Goal: Information Seeking & Learning: Learn about a topic

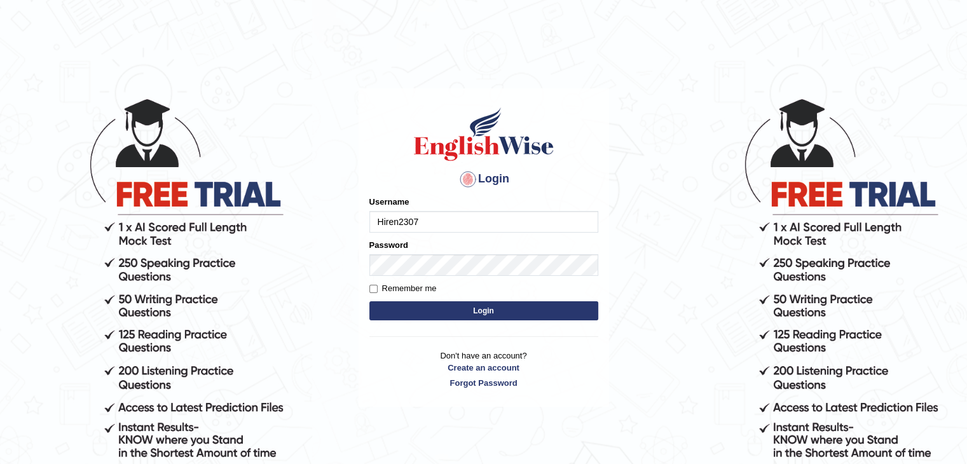
type input "Hiren2307"
click at [415, 289] on label "Remember me" at bounding box center [402, 288] width 67 height 13
click at [378, 289] on input "Remember me" at bounding box center [373, 289] width 8 height 8
checkbox input "true"
click at [491, 312] on button "Login" at bounding box center [483, 310] width 229 height 19
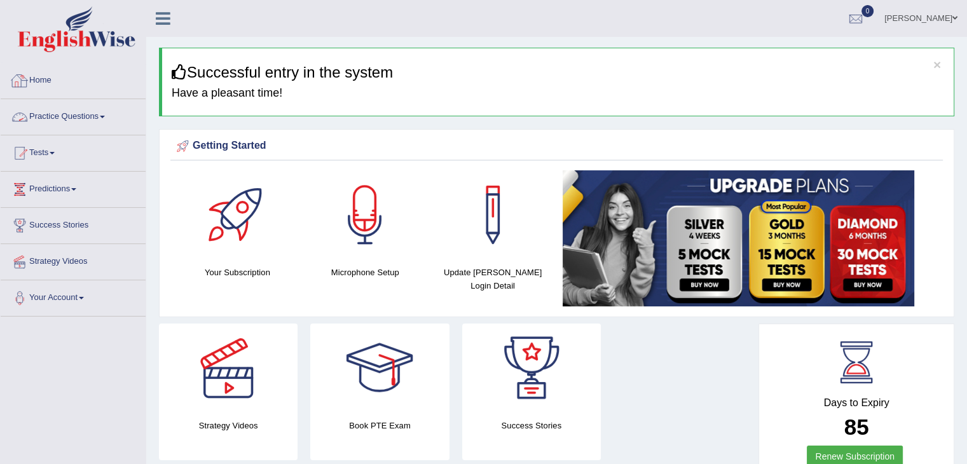
click at [86, 121] on link "Practice Questions" at bounding box center [73, 115] width 145 height 32
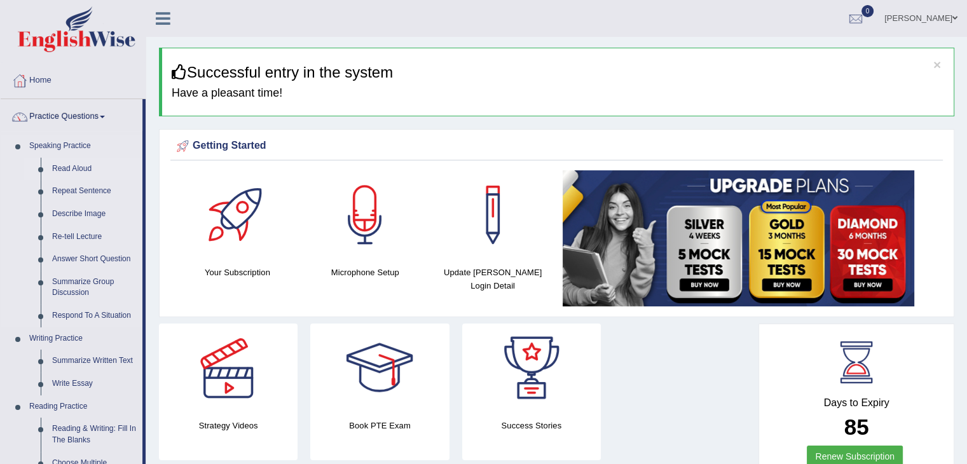
click at [92, 167] on link "Read Aloud" at bounding box center [94, 169] width 96 height 23
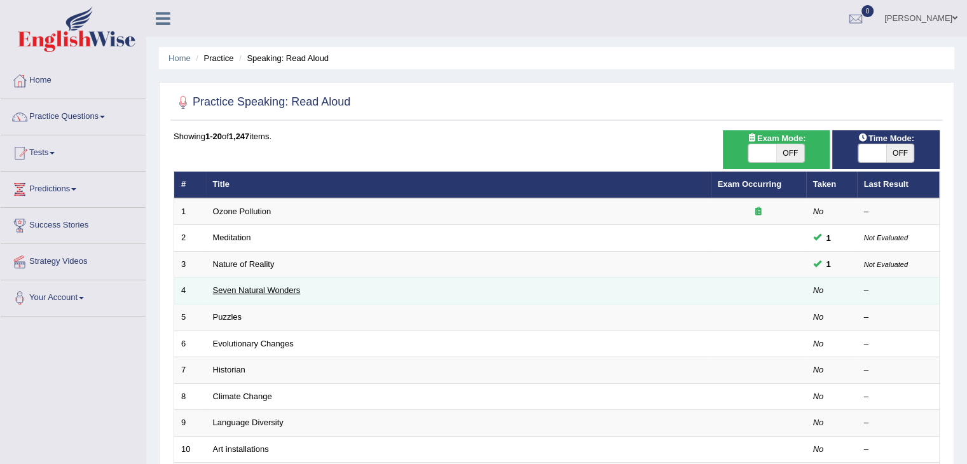
click at [287, 290] on link "Seven Natural Wonders" at bounding box center [257, 291] width 88 height 10
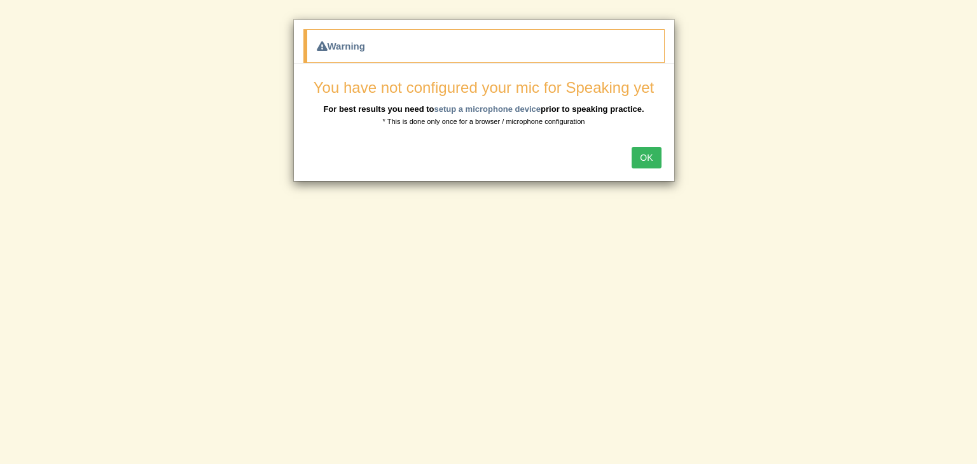
click at [648, 161] on button "OK" at bounding box center [645, 158] width 29 height 22
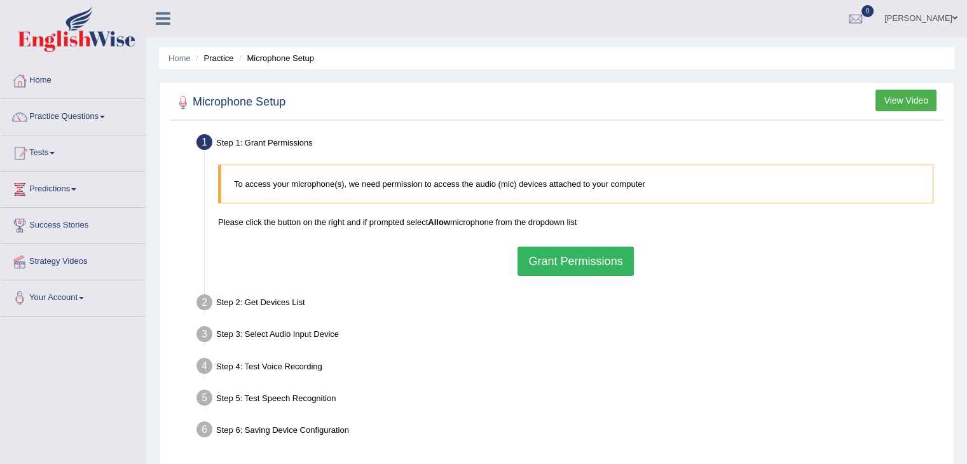
click at [595, 261] on button "Grant Permissions" at bounding box center [576, 261] width 116 height 29
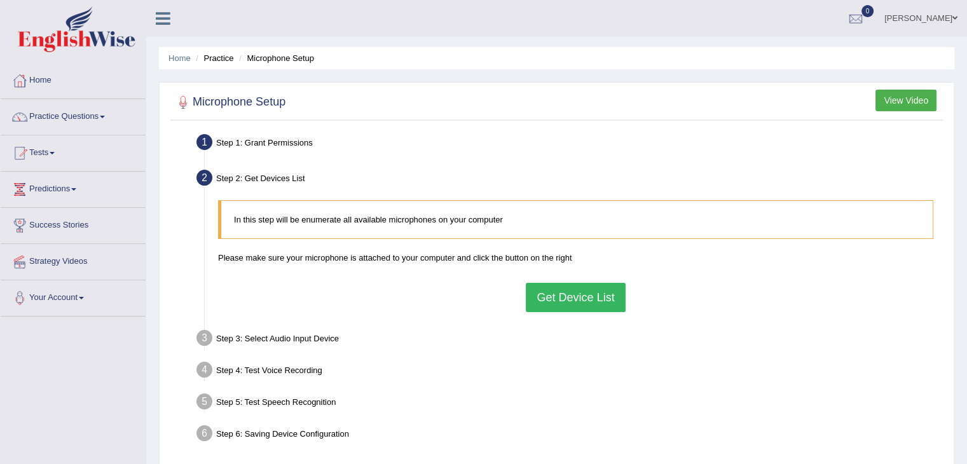
click at [570, 301] on button "Get Device List" at bounding box center [575, 297] width 99 height 29
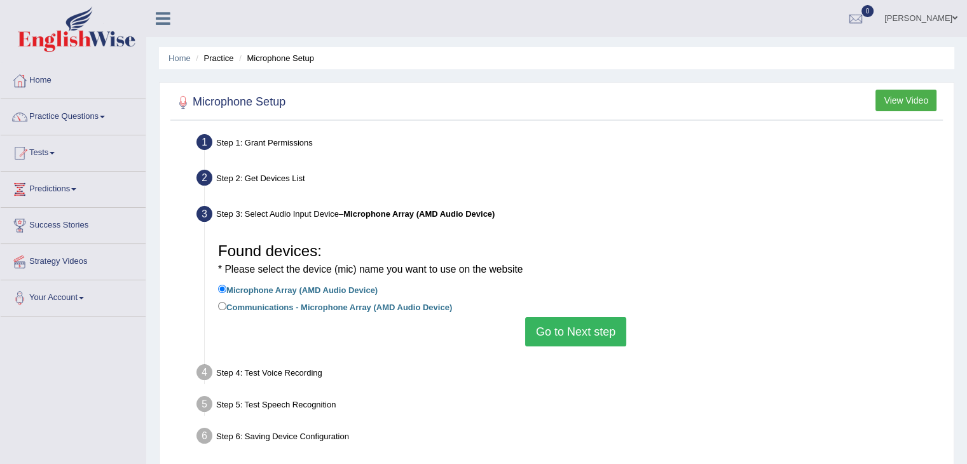
click at [547, 326] on button "Go to Next step" at bounding box center [575, 331] width 101 height 29
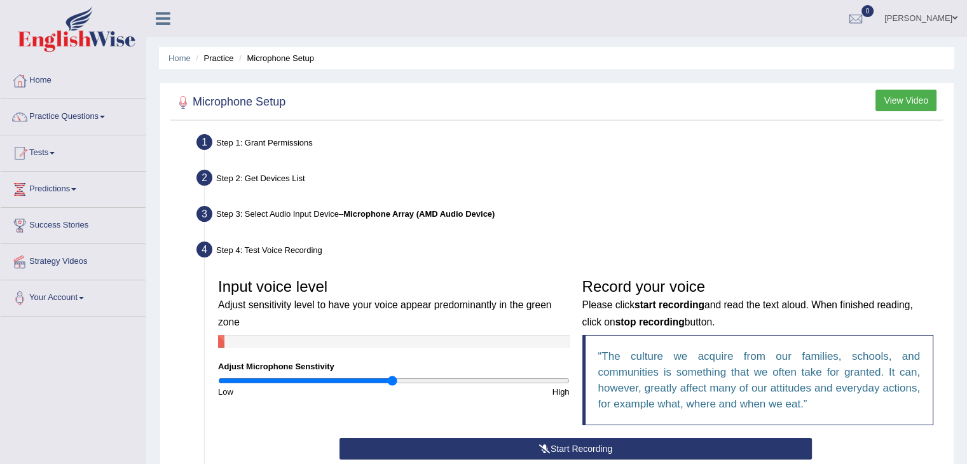
click at [578, 450] on button "Start Recording" at bounding box center [576, 449] width 472 height 22
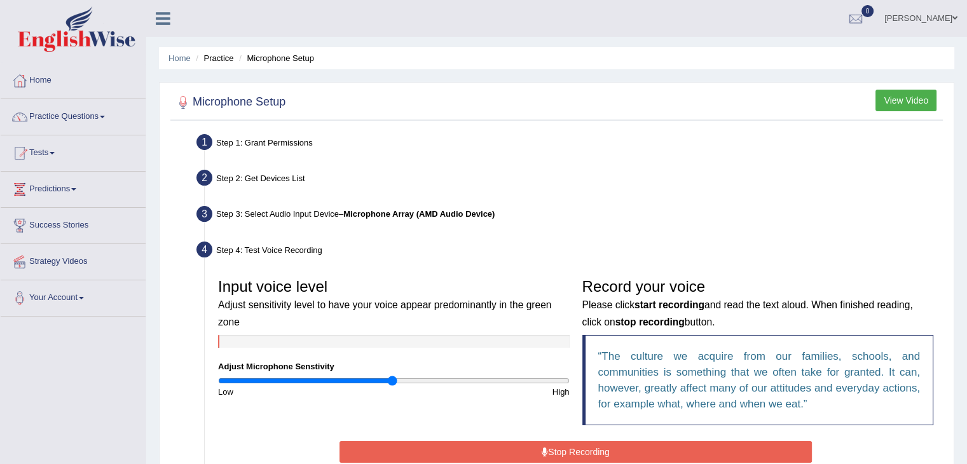
click at [729, 453] on button "Stop Recording" at bounding box center [576, 452] width 472 height 22
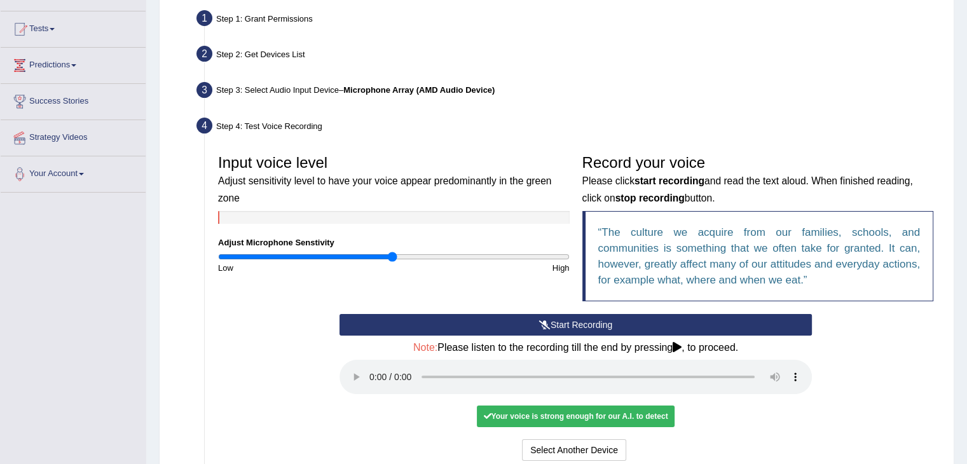
scroll to position [127, 0]
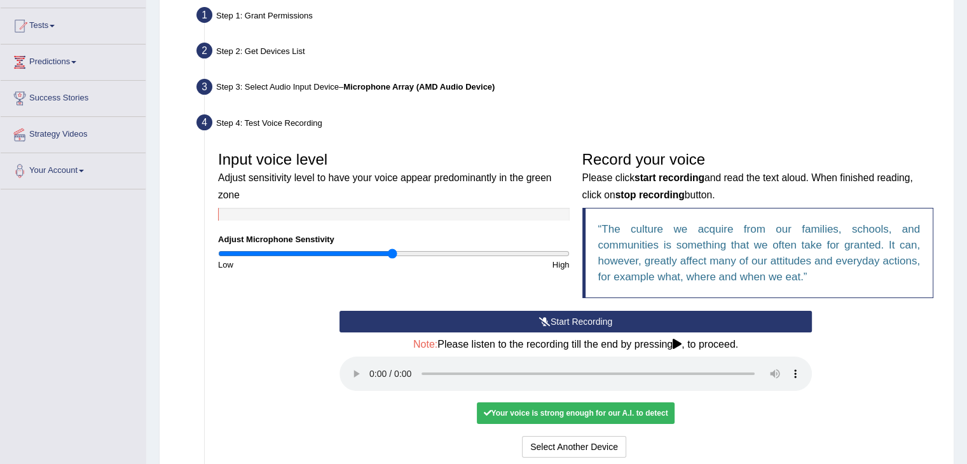
click at [721, 446] on div "Select Another Device Voice is ok. Go to Next step" at bounding box center [576, 448] width 472 height 25
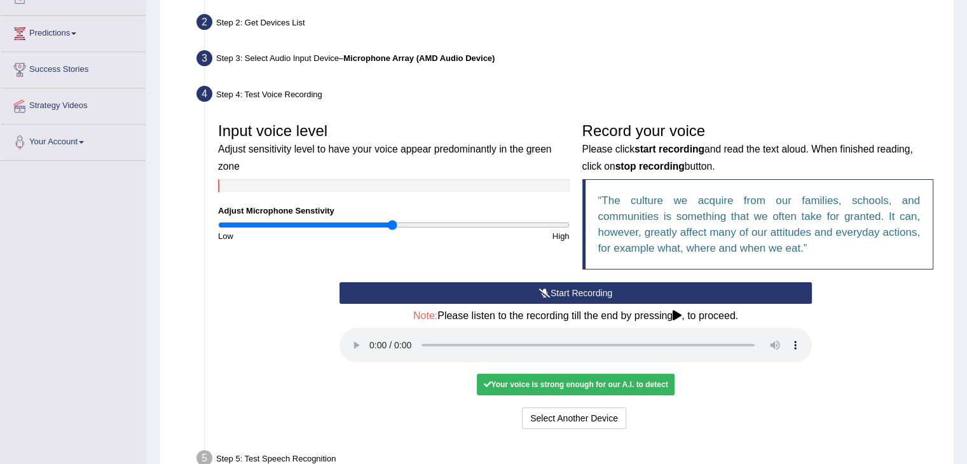
scroll to position [178, 0]
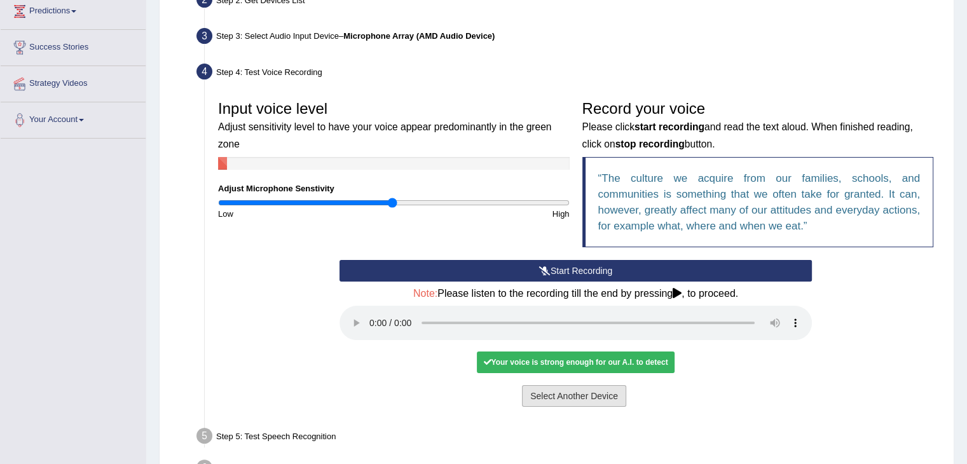
click at [579, 393] on button "Select Another Device" at bounding box center [574, 396] width 104 height 22
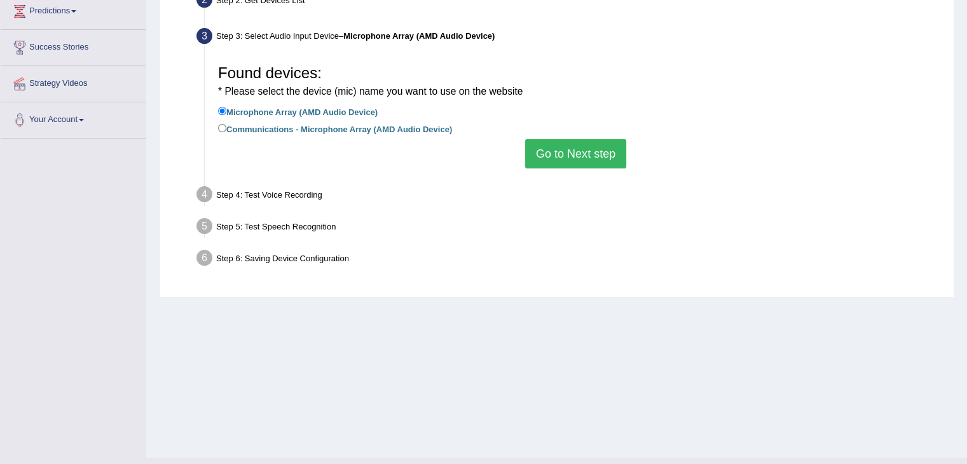
click at [419, 125] on label "Communications - Microphone Array (AMD Audio Device)" at bounding box center [335, 128] width 234 height 14
click at [226, 125] on input "Communications - Microphone Array (AMD Audio Device)" at bounding box center [222, 128] width 8 height 8
radio input "true"
click at [560, 151] on button "Go to Next step" at bounding box center [575, 153] width 101 height 29
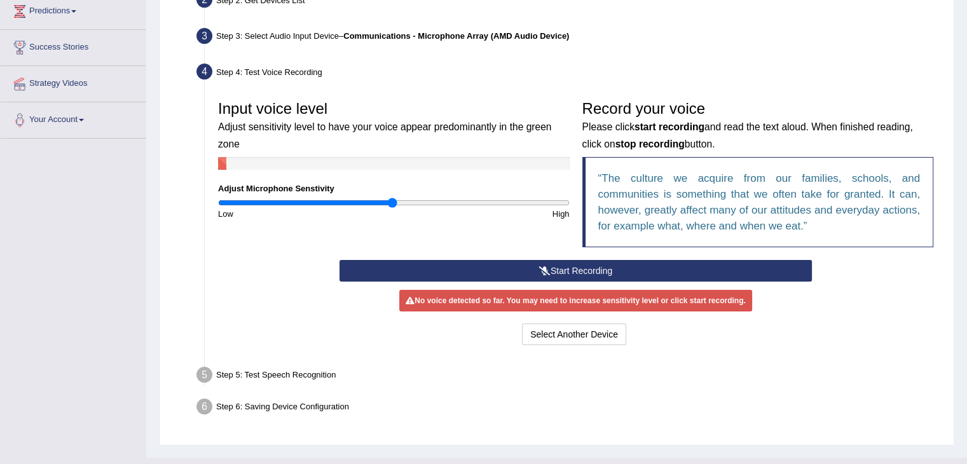
click at [544, 271] on icon at bounding box center [544, 270] width 11 height 9
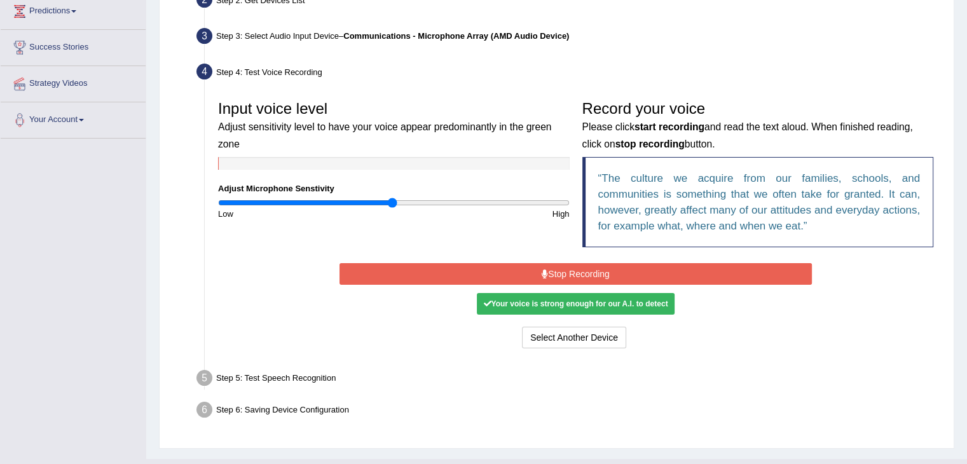
click at [711, 273] on button "Stop Recording" at bounding box center [576, 274] width 472 height 22
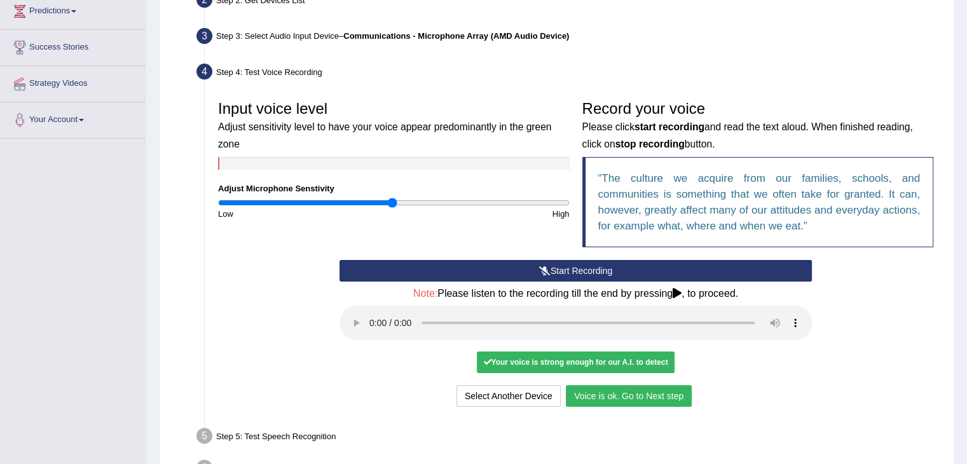
click at [651, 397] on button "Voice is ok. Go to Next step" at bounding box center [629, 396] width 126 height 22
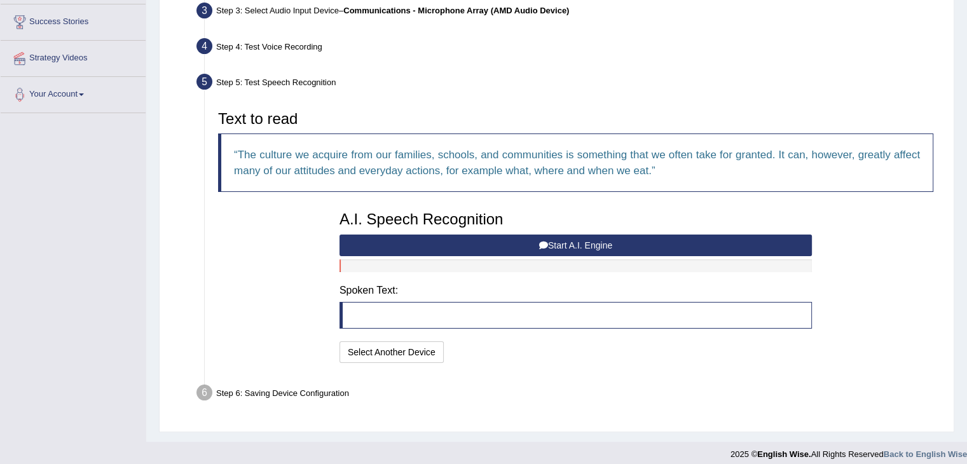
scroll to position [212, 0]
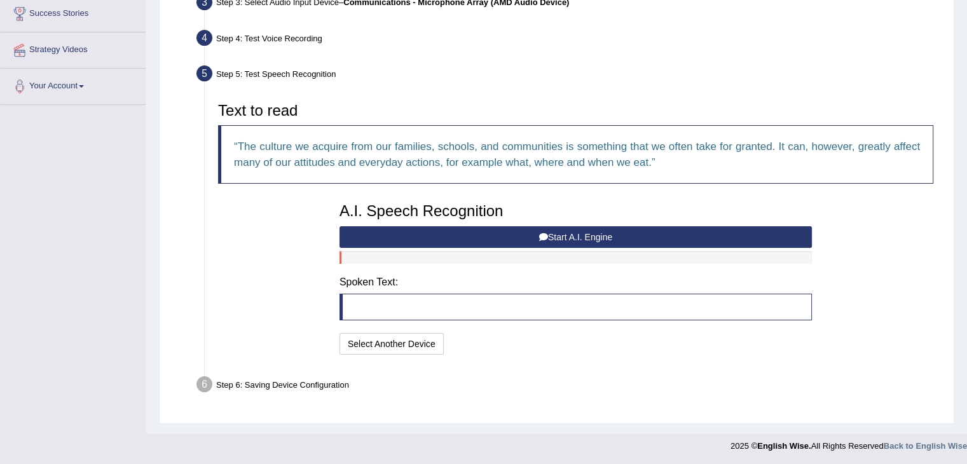
click at [577, 240] on button "Start A.I. Engine" at bounding box center [576, 237] width 472 height 22
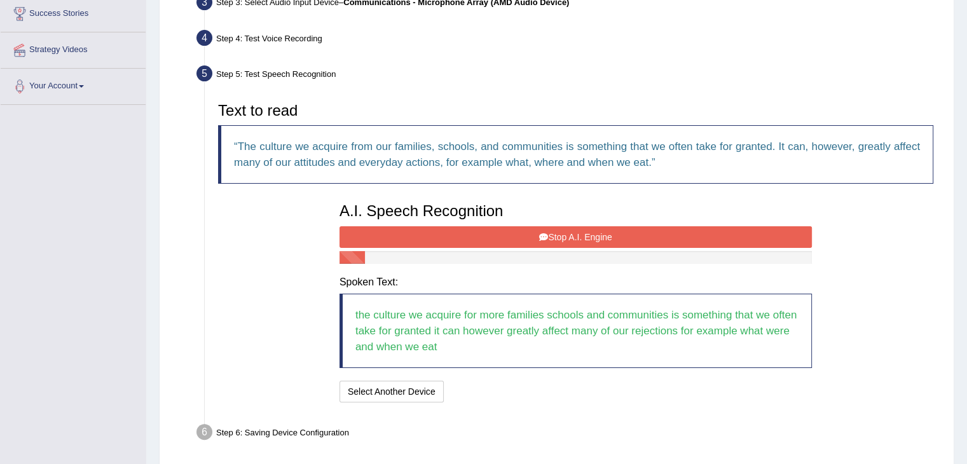
click at [610, 228] on button "Stop A.I. Engine" at bounding box center [576, 237] width 472 height 22
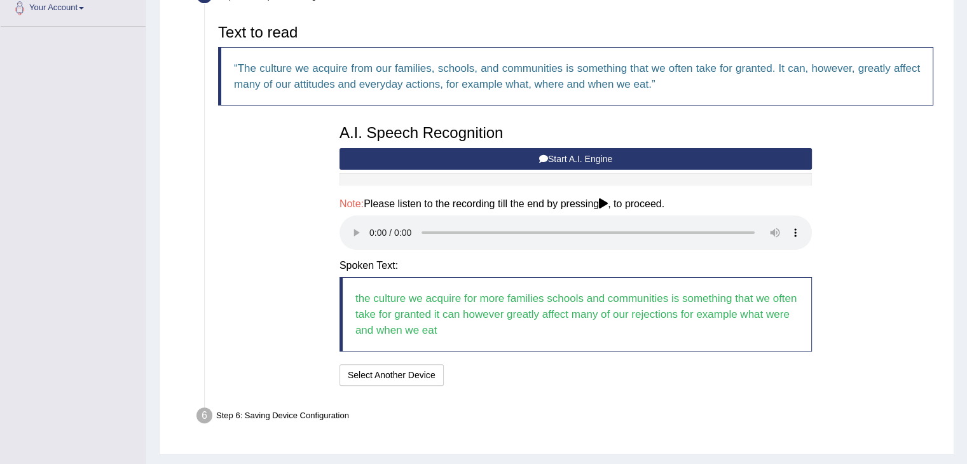
scroll to position [314, 0]
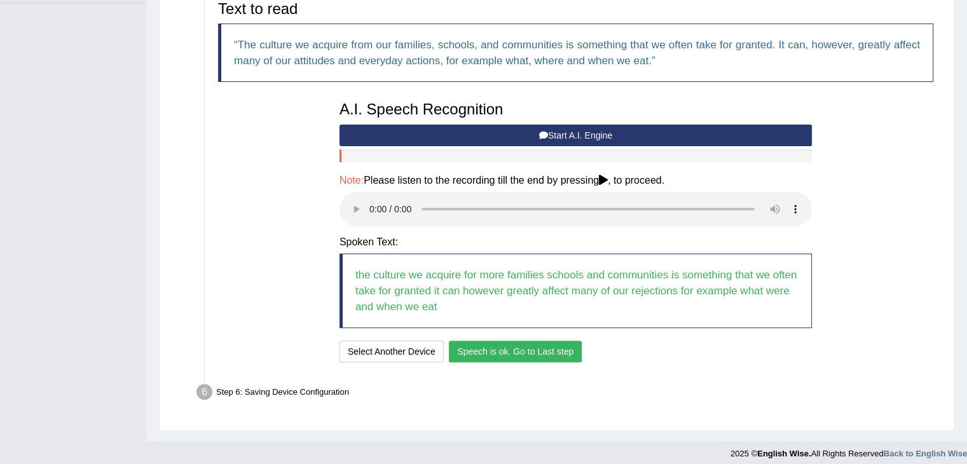
click at [555, 354] on button "Speech is ok. Go to Last step" at bounding box center [515, 352] width 133 height 22
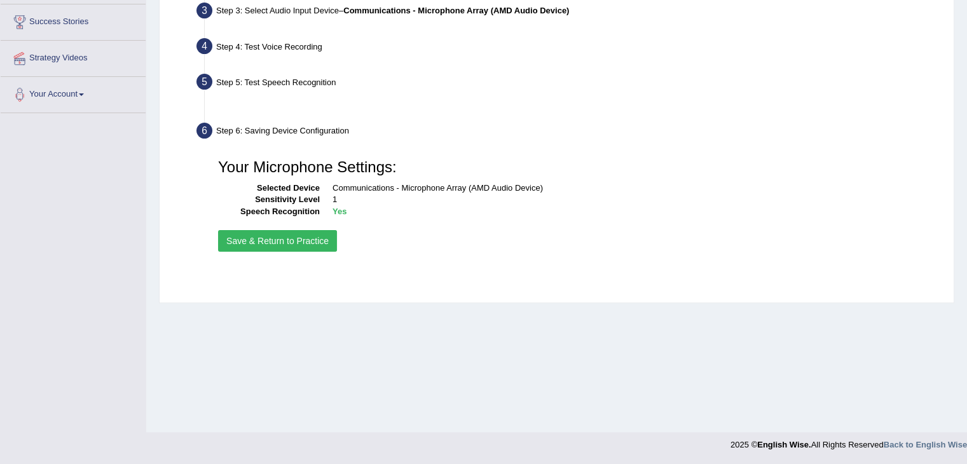
scroll to position [203, 0]
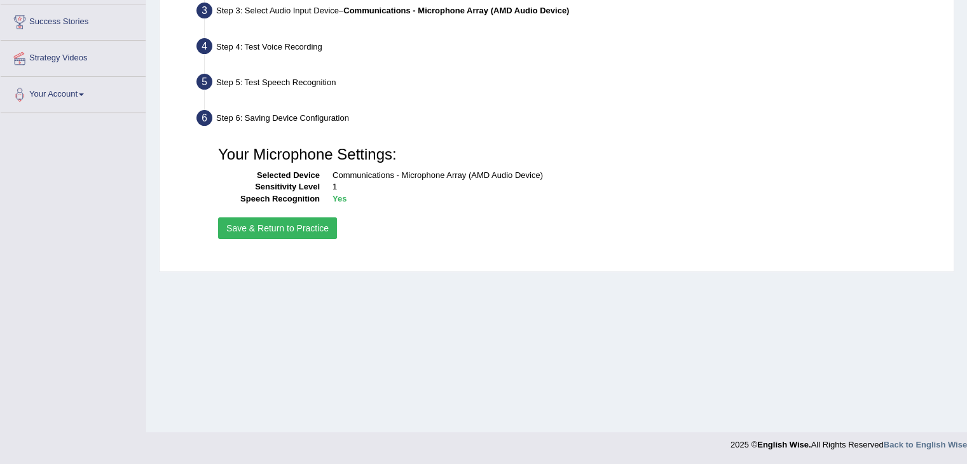
click at [312, 230] on button "Save & Return to Practice" at bounding box center [277, 228] width 119 height 22
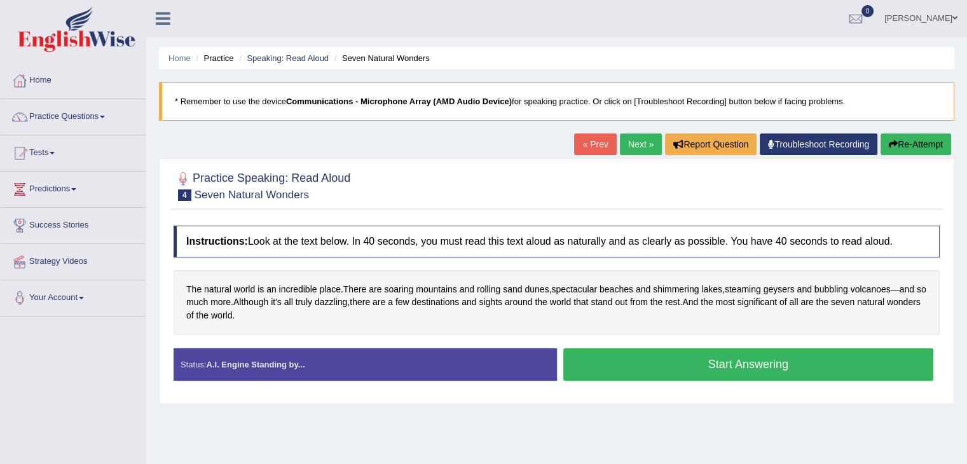
click at [684, 361] on button "Start Answering" at bounding box center [748, 364] width 371 height 32
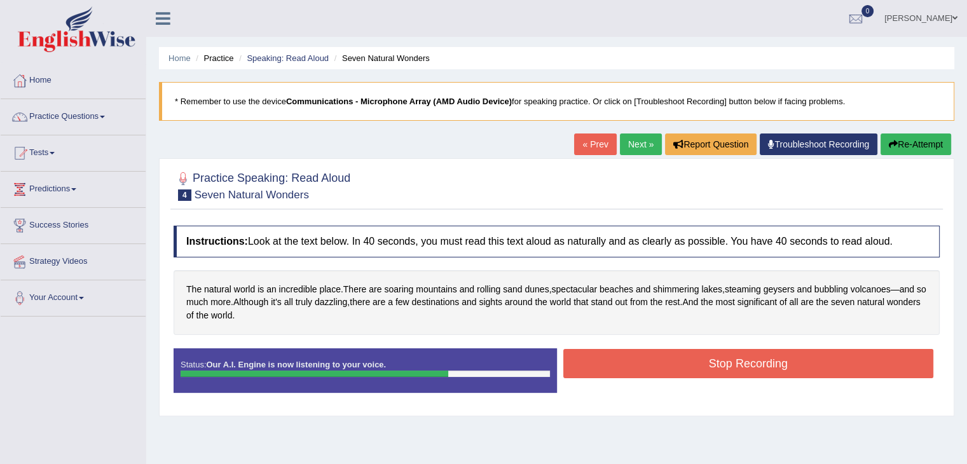
click at [684, 361] on button "Stop Recording" at bounding box center [748, 363] width 371 height 29
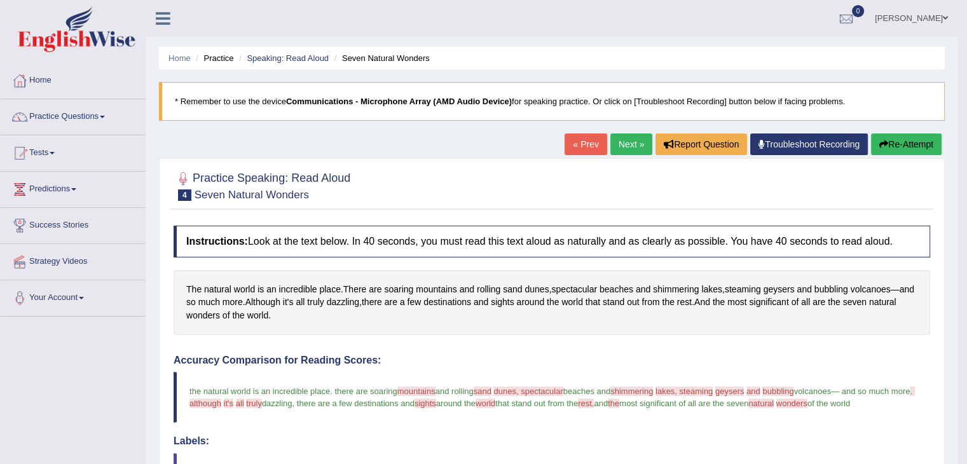
click at [584, 431] on div "Accuracy Comparison for Reading Scores: the natural world is an incredible plac…" at bounding box center [552, 451] width 757 height 193
click at [628, 144] on link "Next »" at bounding box center [631, 145] width 42 height 22
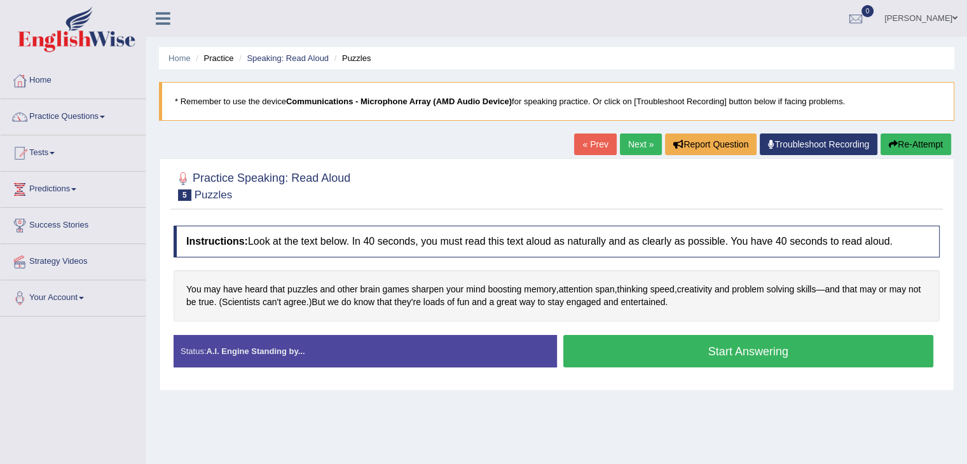
click at [727, 355] on button "Start Answering" at bounding box center [748, 351] width 371 height 32
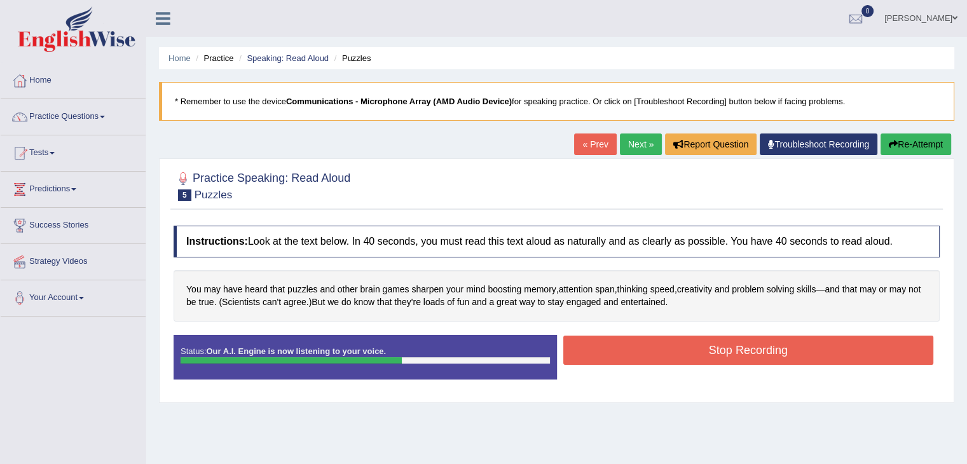
click at [727, 355] on button "Stop Recording" at bounding box center [748, 350] width 371 height 29
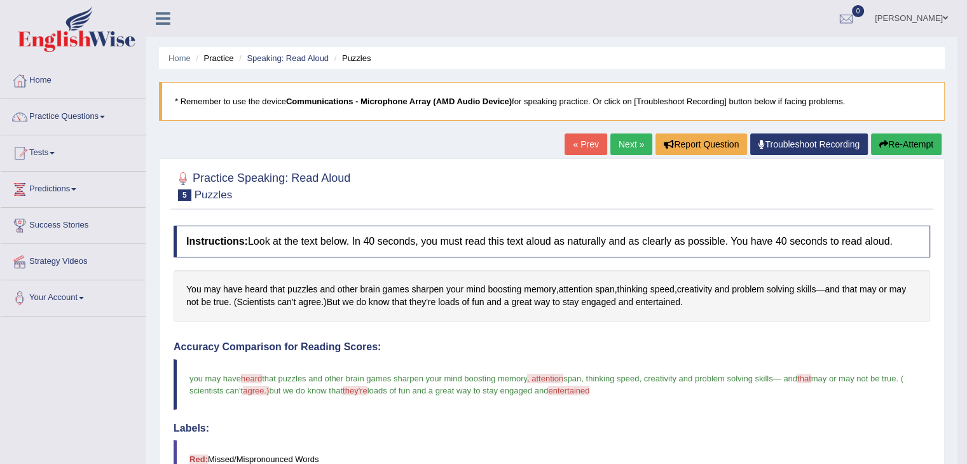
click at [635, 150] on link "Next »" at bounding box center [631, 145] width 42 height 22
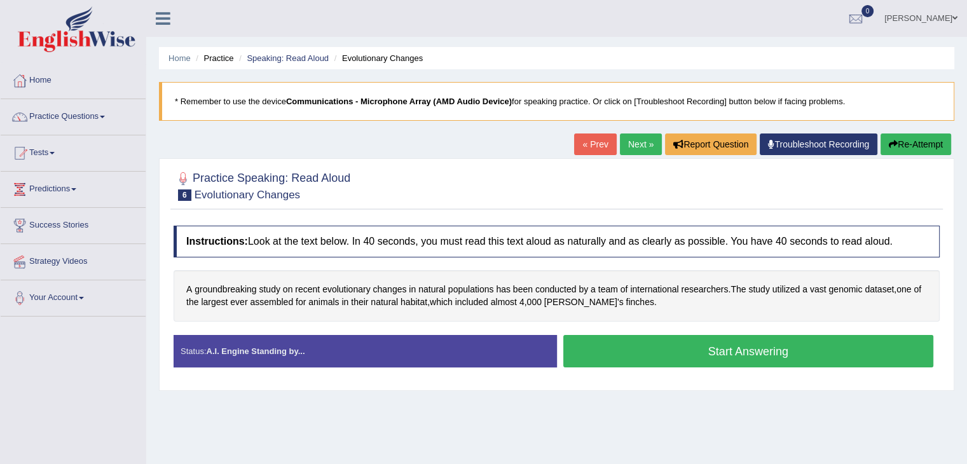
click at [734, 354] on button "Start Answering" at bounding box center [748, 351] width 371 height 32
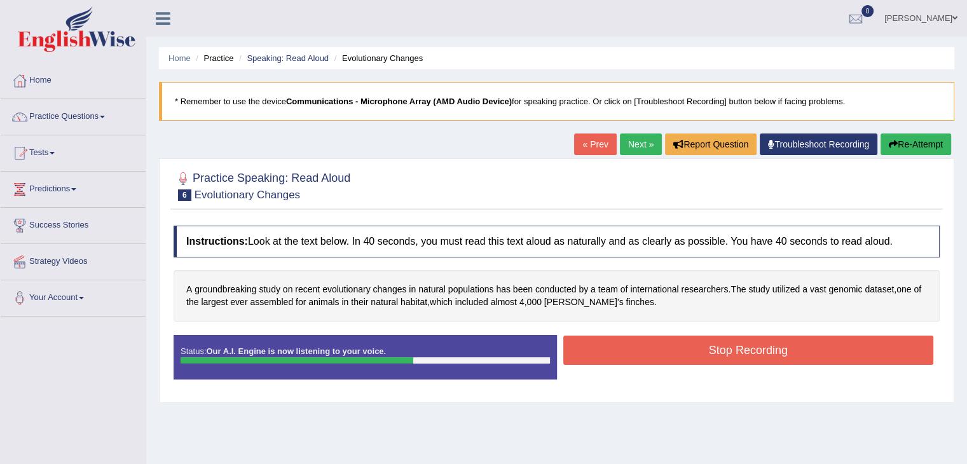
click at [734, 354] on button "Stop Recording" at bounding box center [748, 350] width 371 height 29
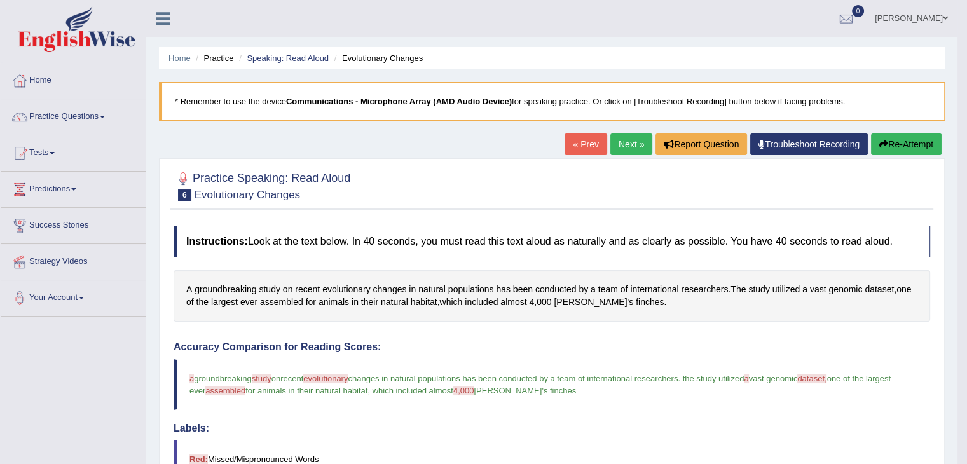
click at [629, 152] on link "Next »" at bounding box center [631, 145] width 42 height 22
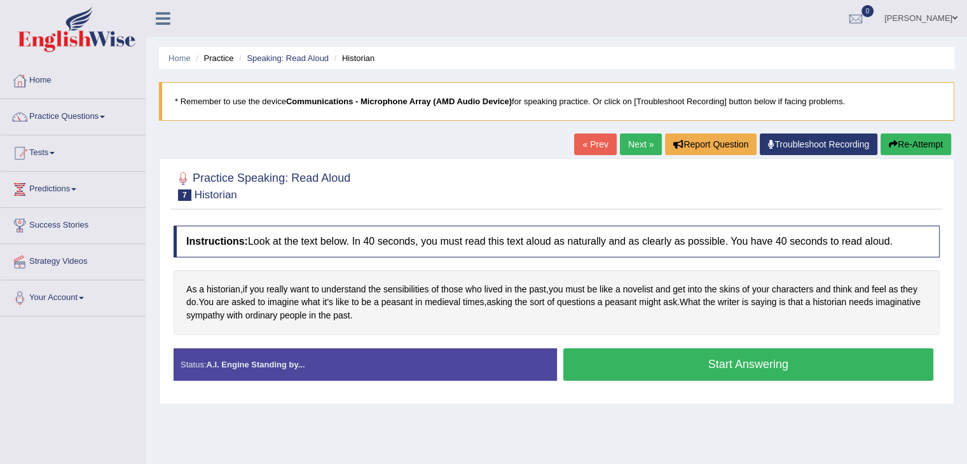
click at [740, 361] on button "Start Answering" at bounding box center [748, 364] width 371 height 32
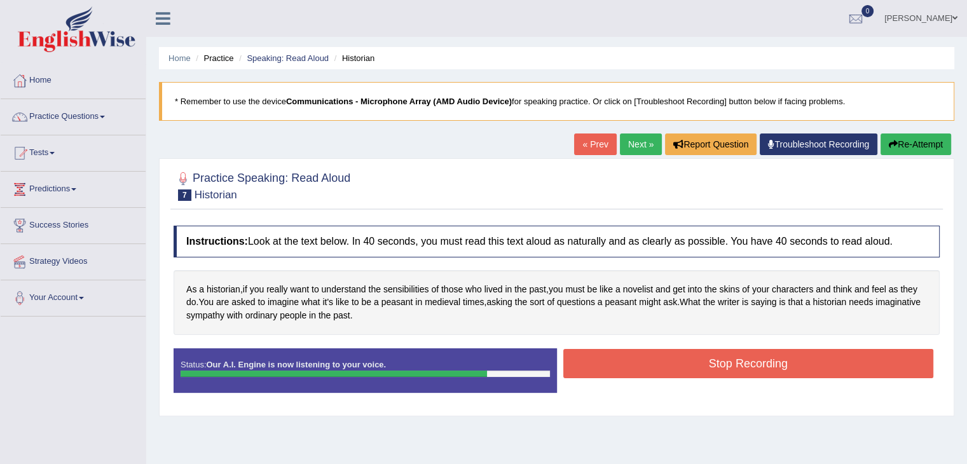
click at [740, 361] on button "Stop Recording" at bounding box center [748, 363] width 371 height 29
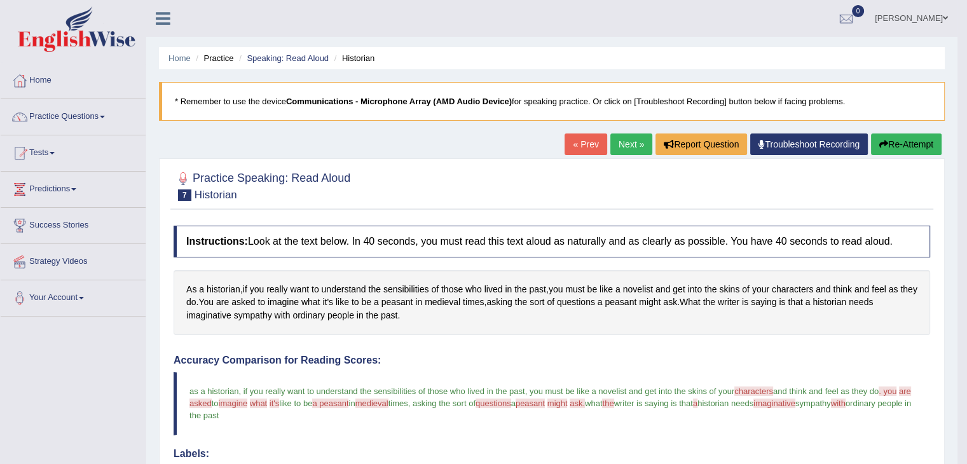
click at [591, 355] on h4 "Accuracy Comparison for Reading Scores:" at bounding box center [552, 360] width 757 height 11
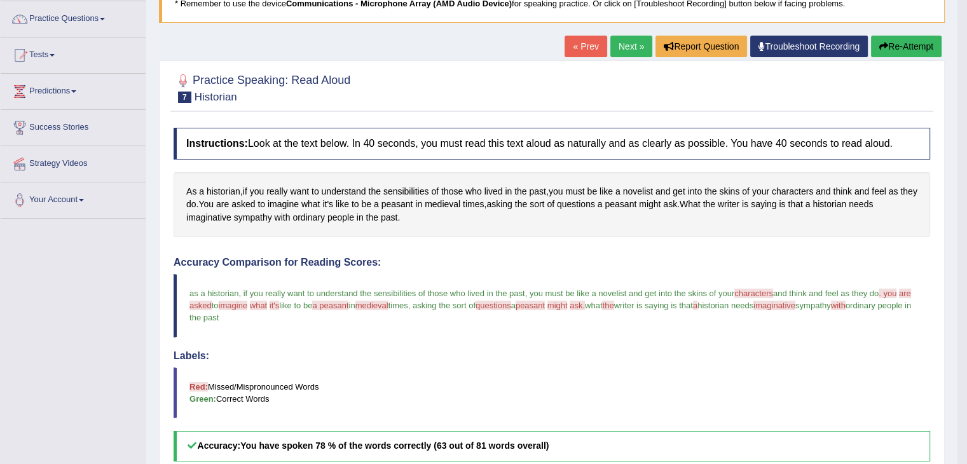
scroll to position [102, 0]
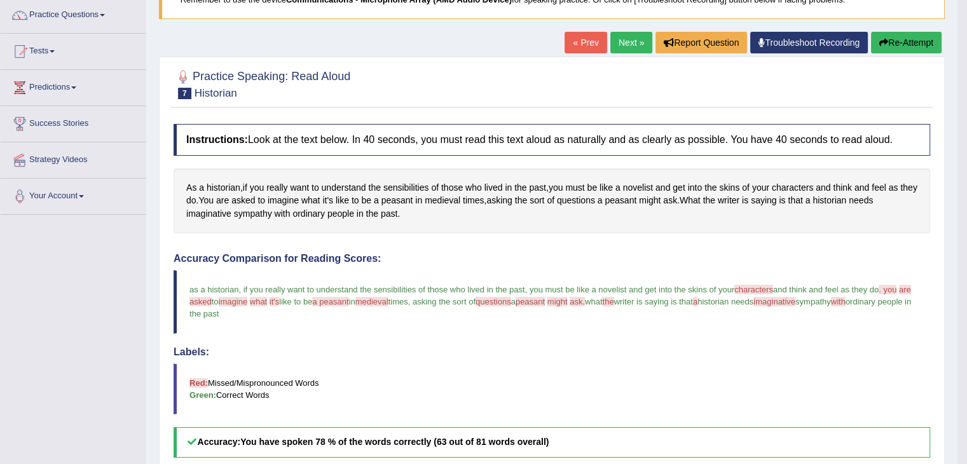
click at [623, 44] on link "Next »" at bounding box center [631, 43] width 42 height 22
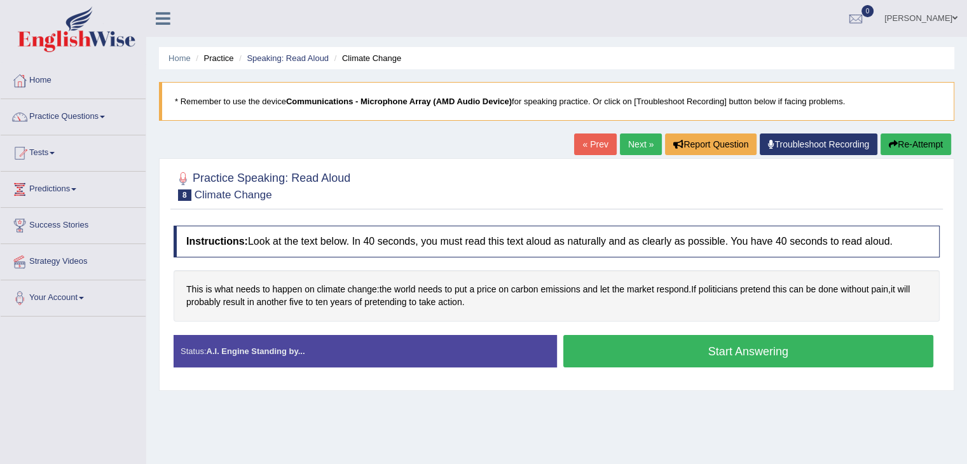
click at [697, 349] on button "Start Answering" at bounding box center [748, 351] width 371 height 32
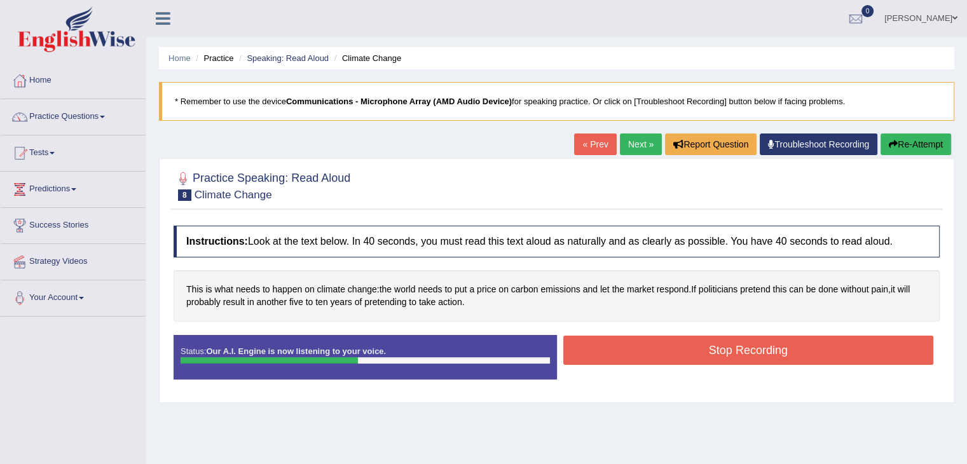
click at [697, 347] on button "Stop Recording" at bounding box center [748, 350] width 371 height 29
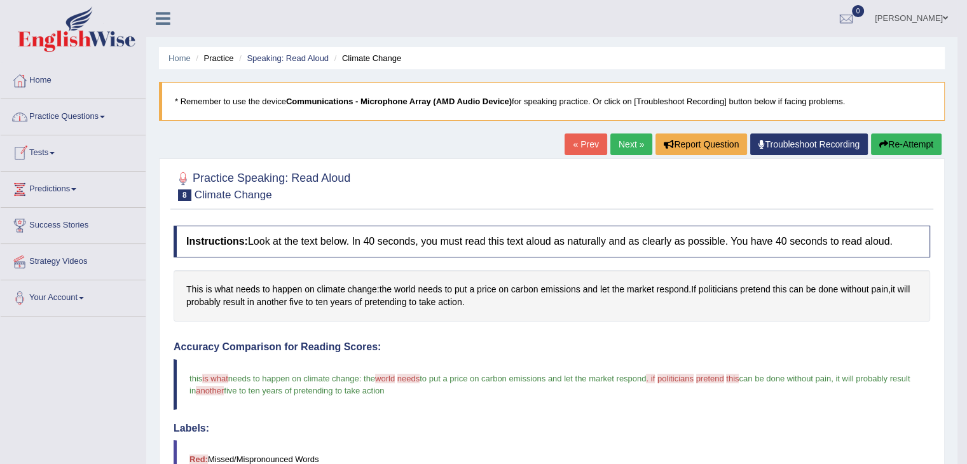
click at [55, 116] on link "Practice Questions" at bounding box center [73, 115] width 145 height 32
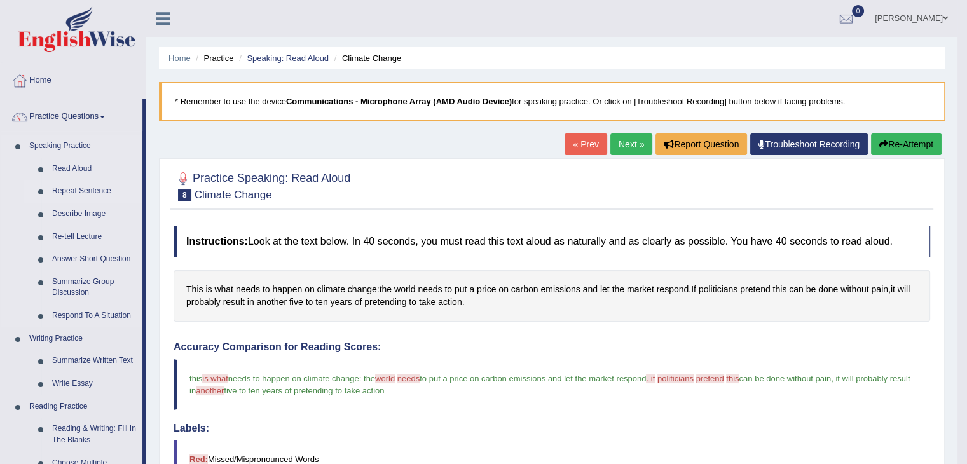
click at [66, 186] on link "Repeat Sentence" at bounding box center [94, 191] width 96 height 23
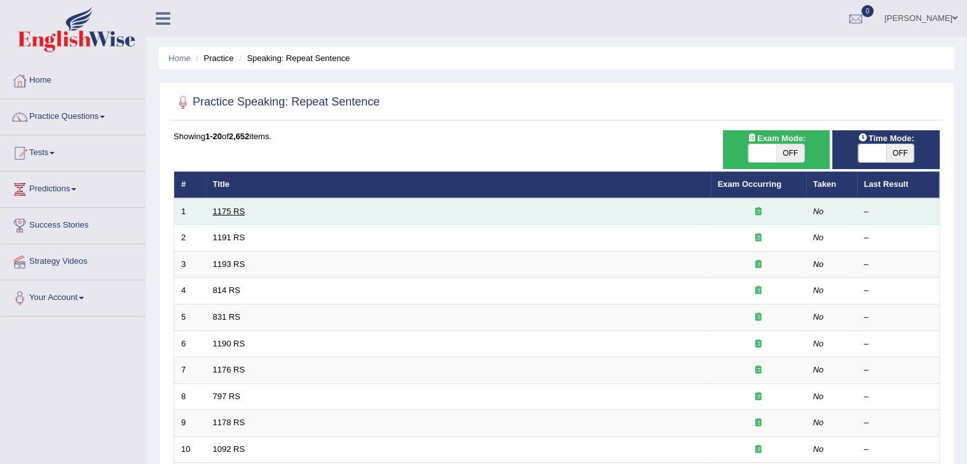
click at [228, 212] on link "1175 RS" at bounding box center [229, 212] width 32 height 10
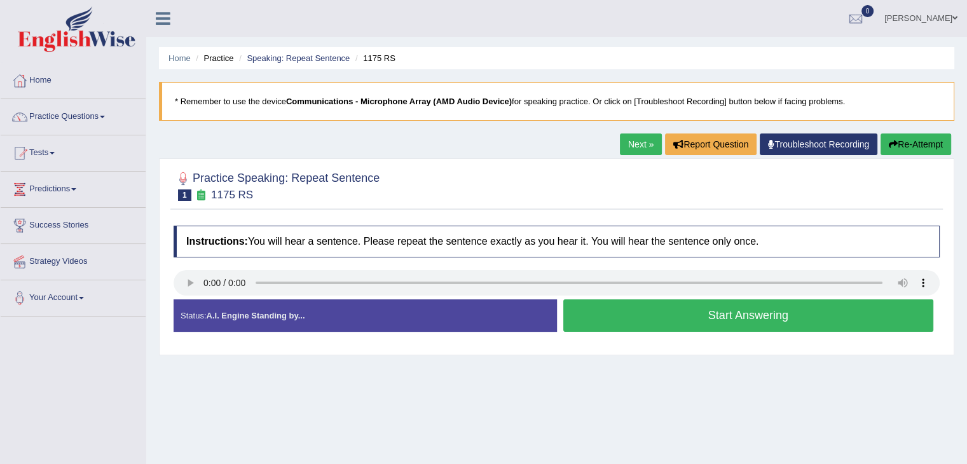
click at [721, 308] on button "Start Answering" at bounding box center [748, 316] width 371 height 32
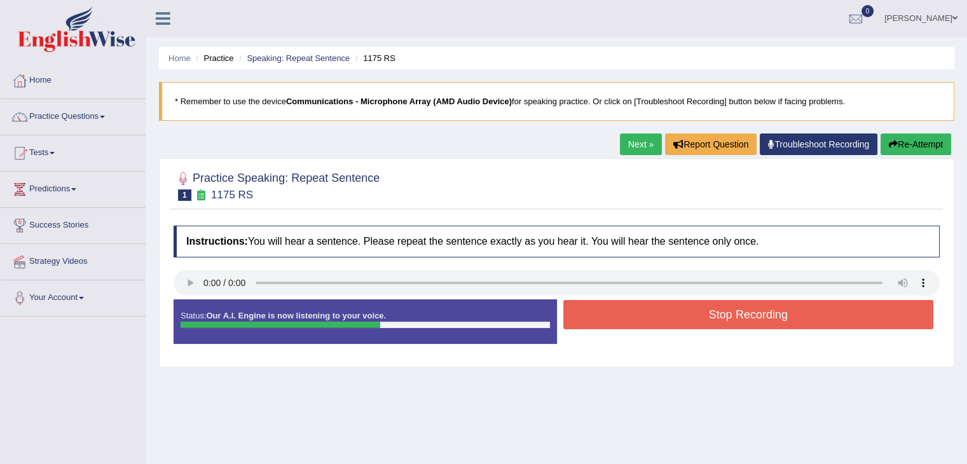
click at [721, 308] on button "Stop Recording" at bounding box center [748, 314] width 371 height 29
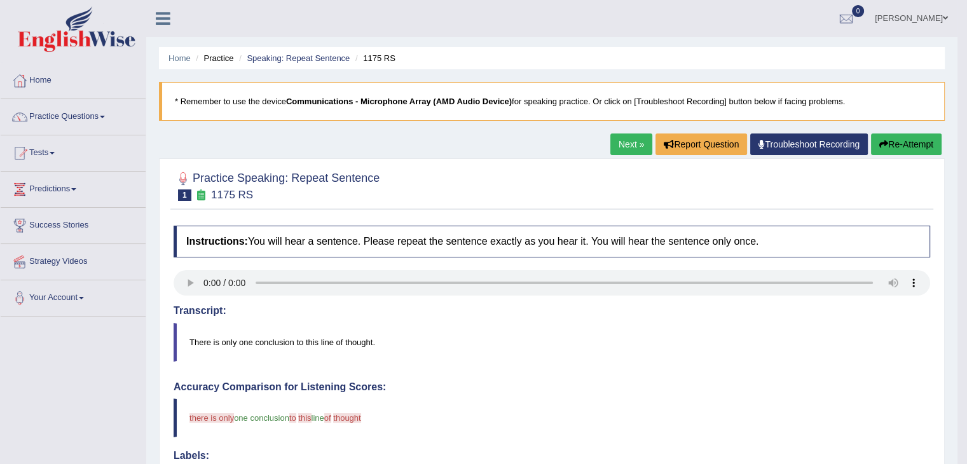
click at [630, 148] on link "Next »" at bounding box center [631, 145] width 42 height 22
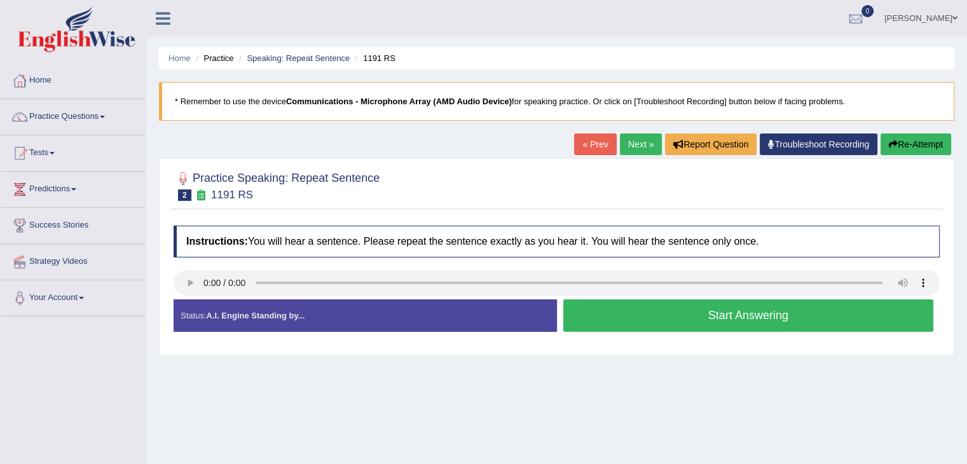
click at [584, 316] on button "Start Answering" at bounding box center [748, 316] width 371 height 32
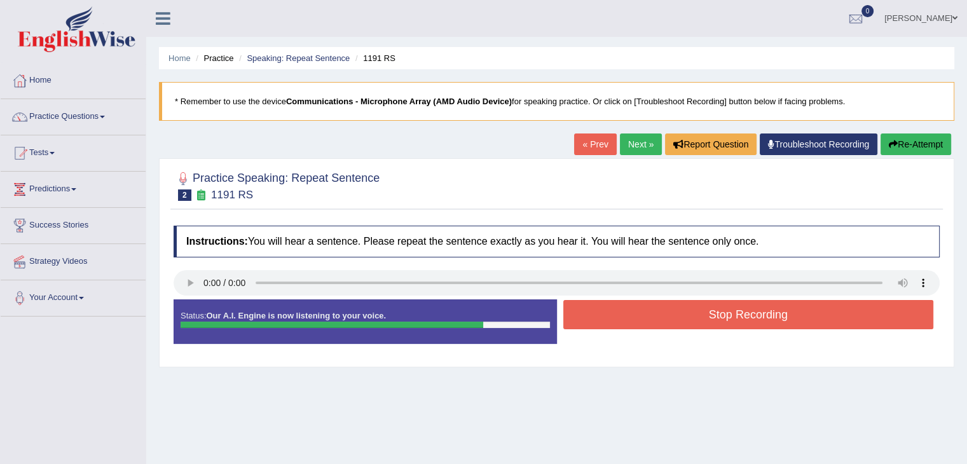
click at [584, 316] on button "Stop Recording" at bounding box center [748, 314] width 371 height 29
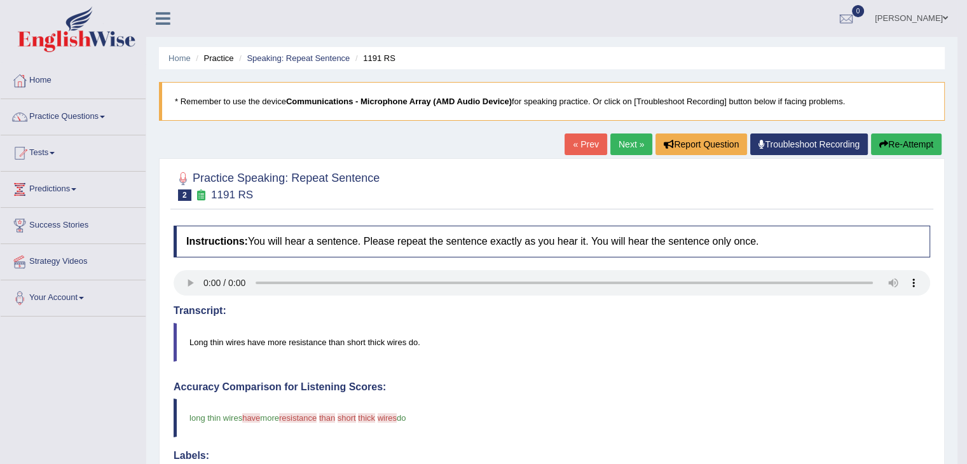
click at [617, 148] on link "Next »" at bounding box center [631, 145] width 42 height 22
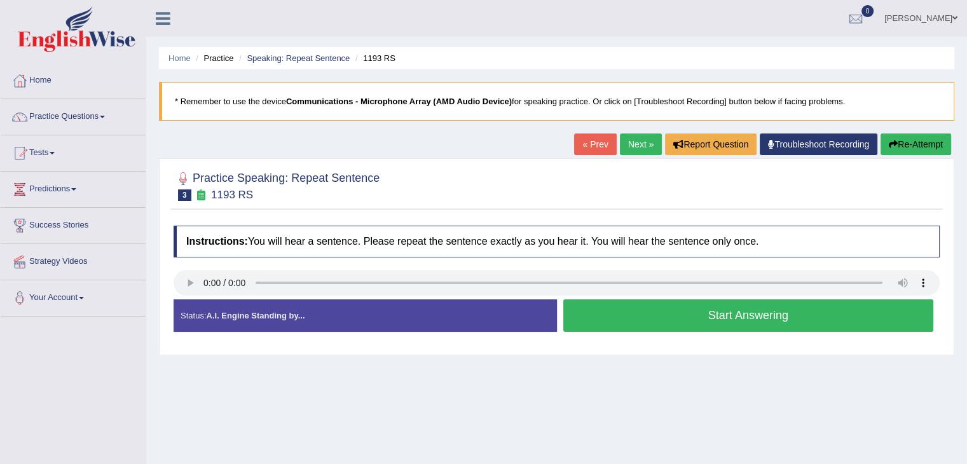
click at [591, 311] on button "Start Answering" at bounding box center [748, 316] width 371 height 32
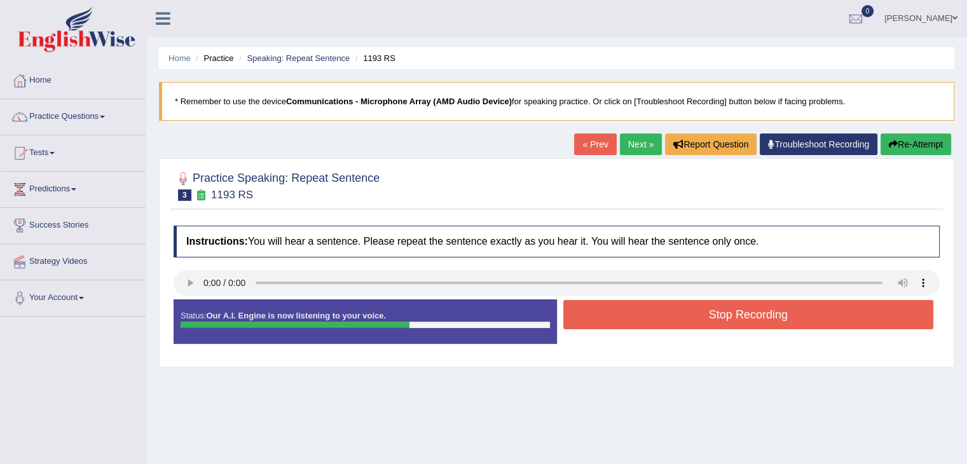
click at [591, 311] on button "Stop Recording" at bounding box center [748, 314] width 371 height 29
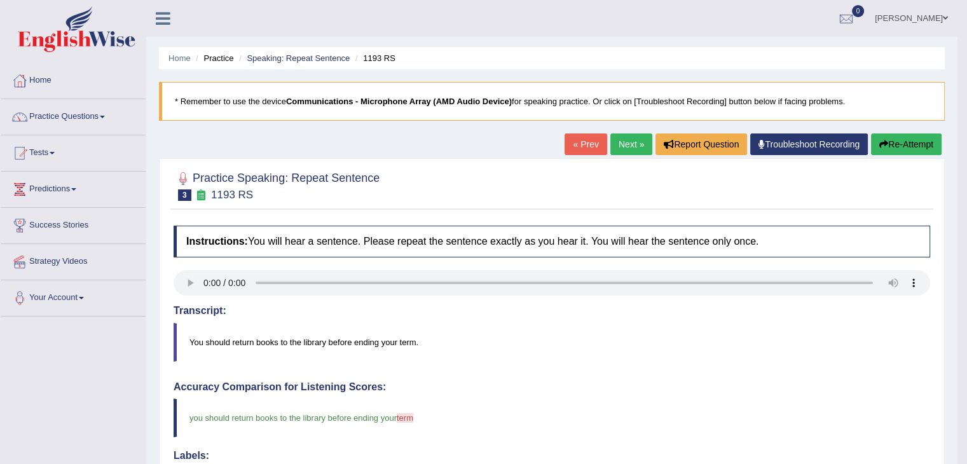
click at [616, 147] on link "Next »" at bounding box center [631, 145] width 42 height 22
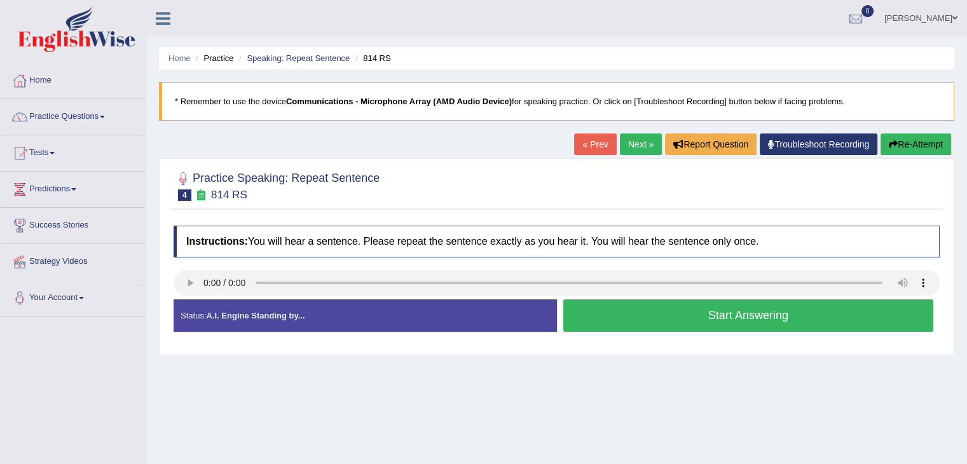
click at [663, 315] on button "Start Answering" at bounding box center [748, 316] width 371 height 32
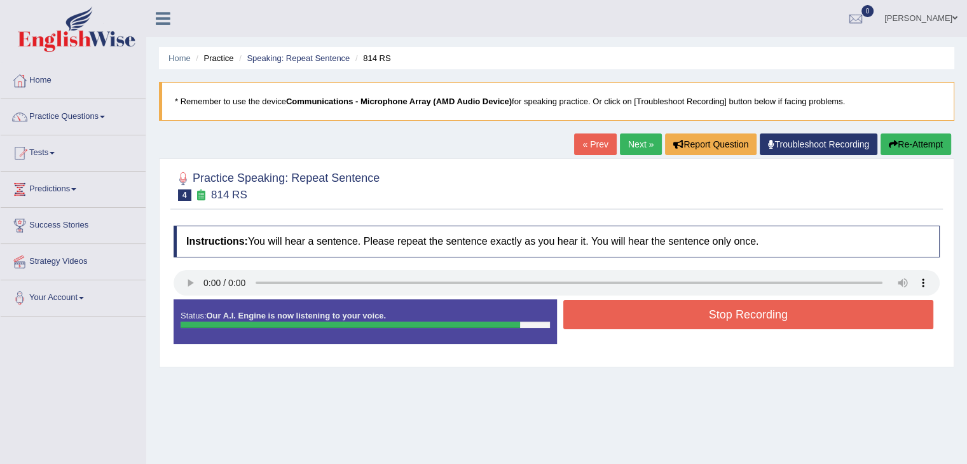
click at [663, 315] on button "Stop Recording" at bounding box center [748, 314] width 371 height 29
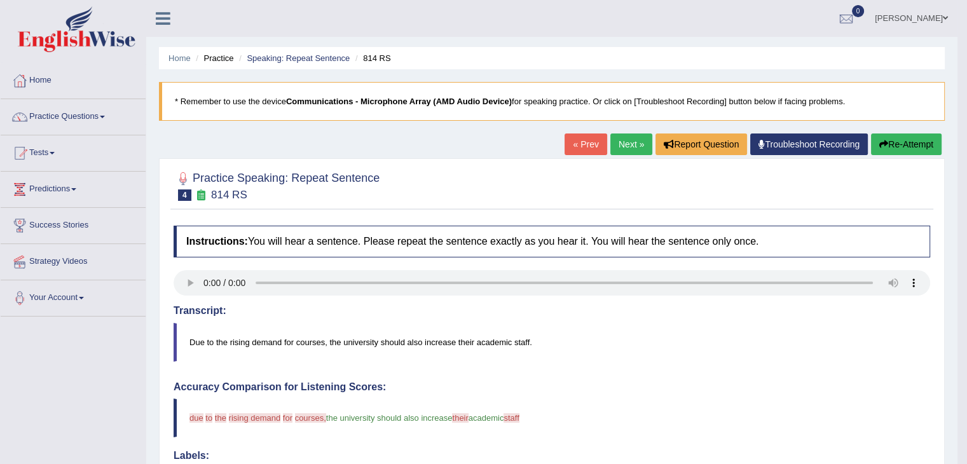
click at [621, 151] on link "Next »" at bounding box center [631, 145] width 42 height 22
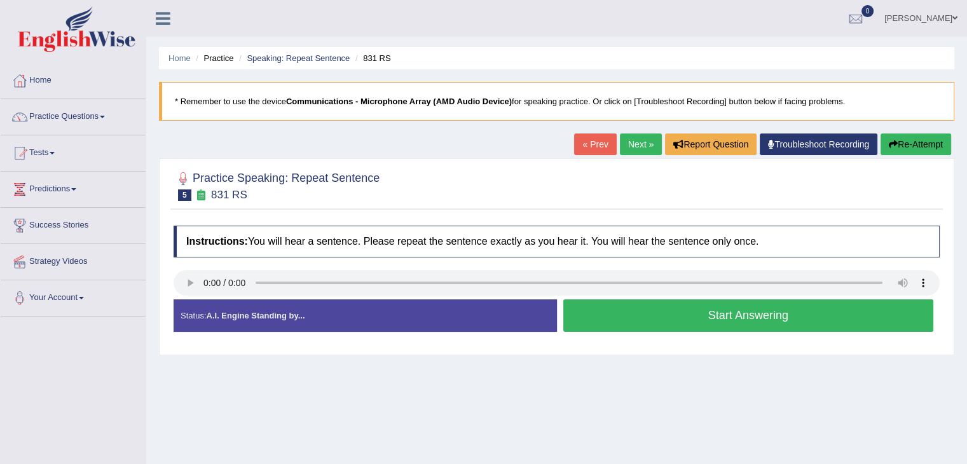
click at [627, 314] on button "Start Answering" at bounding box center [748, 316] width 371 height 32
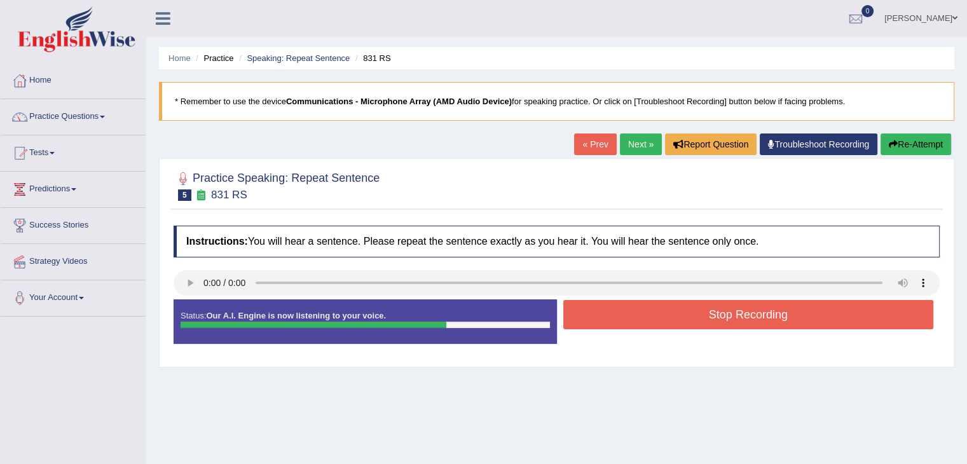
click at [627, 314] on button "Stop Recording" at bounding box center [748, 314] width 371 height 29
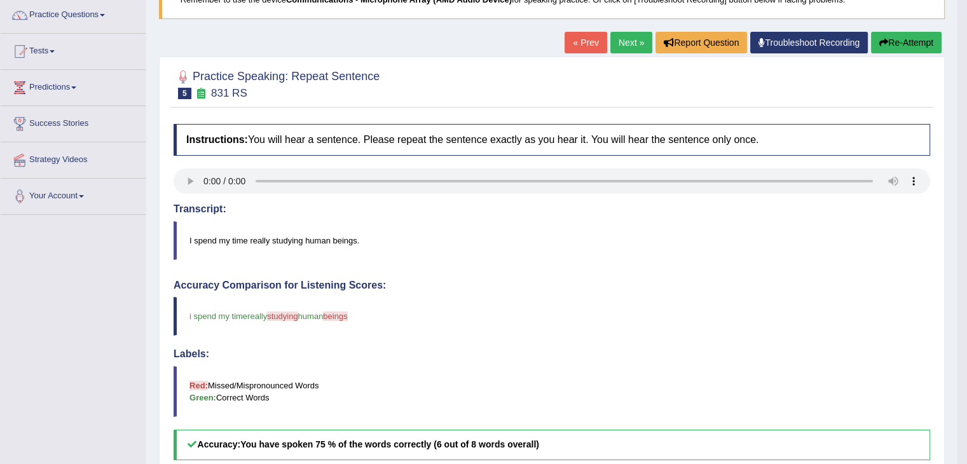
scroll to position [76, 0]
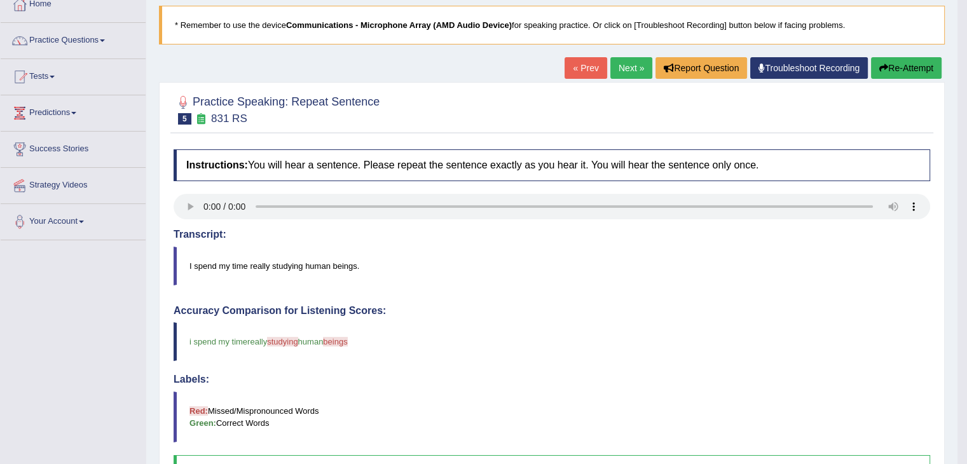
click at [617, 67] on link "Next »" at bounding box center [631, 68] width 42 height 22
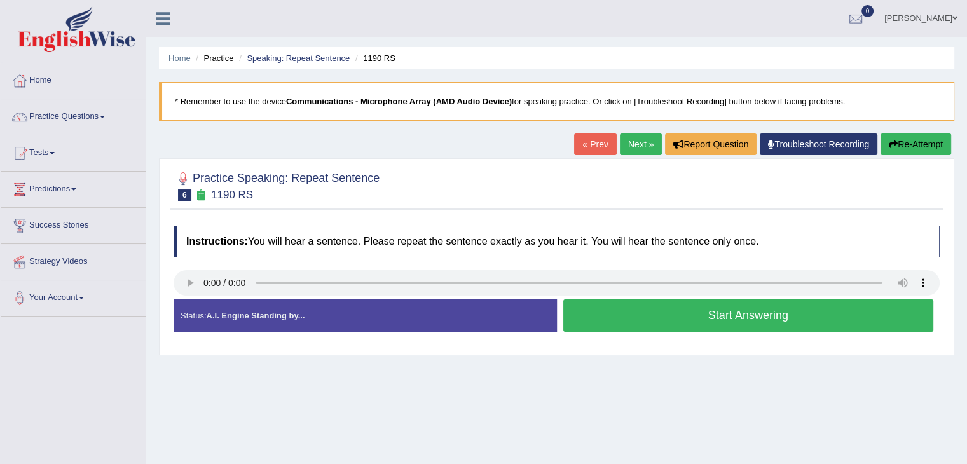
click at [694, 311] on button "Start Answering" at bounding box center [748, 316] width 371 height 32
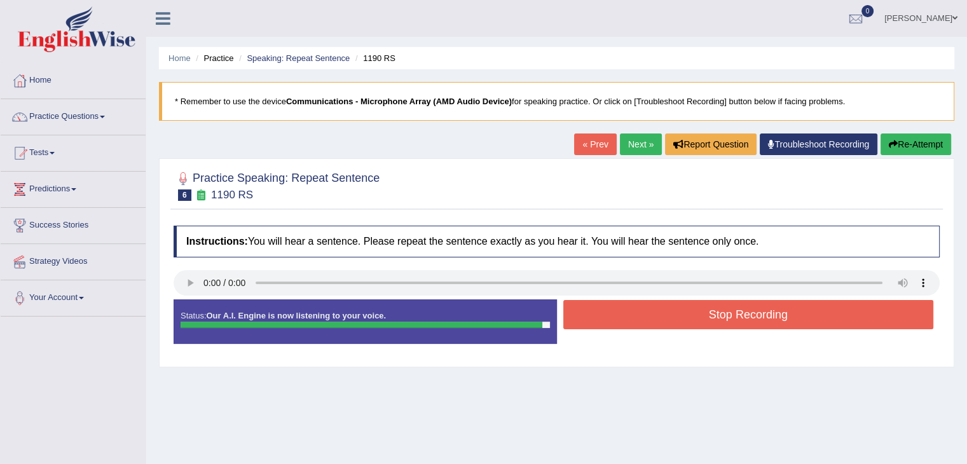
click at [694, 311] on button "Stop Recording" at bounding box center [748, 314] width 371 height 29
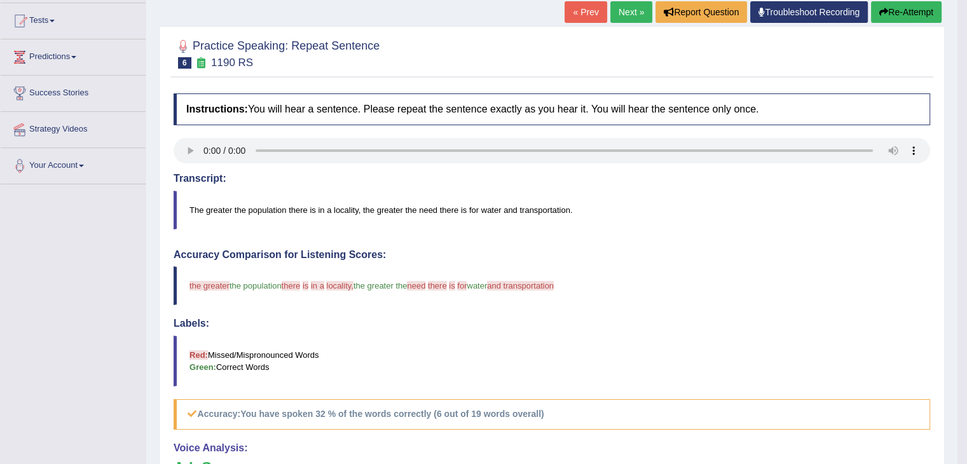
scroll to position [114, 0]
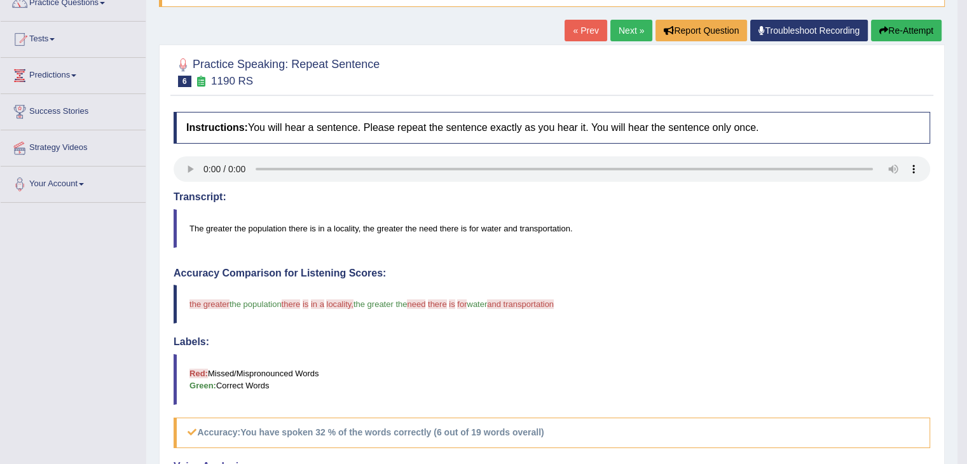
click at [610, 29] on link "Next »" at bounding box center [631, 31] width 42 height 22
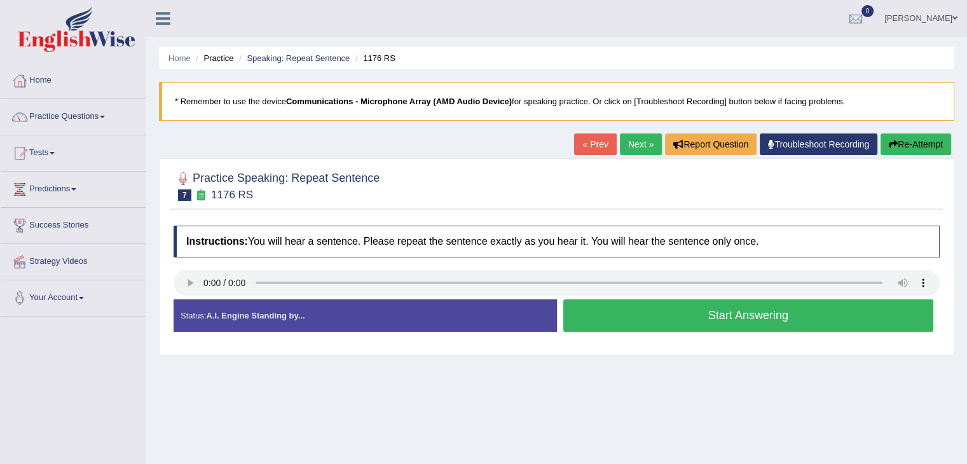
click at [675, 320] on button "Start Answering" at bounding box center [748, 316] width 371 height 32
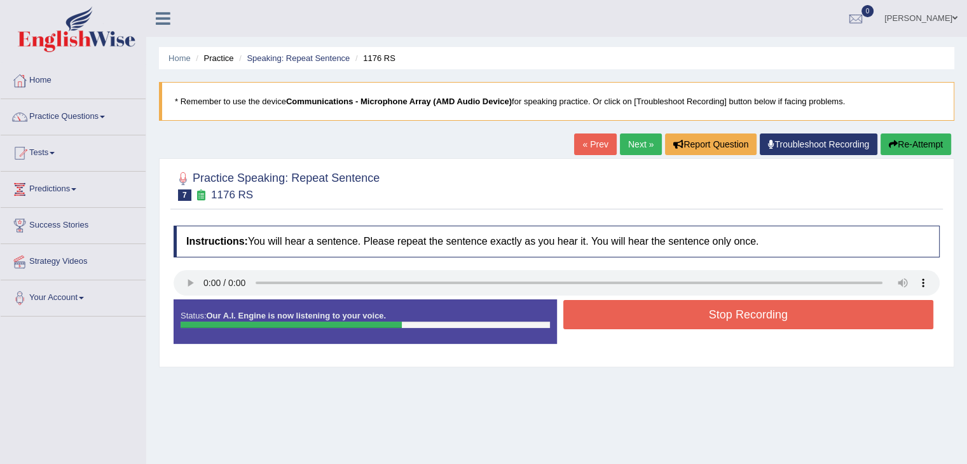
click at [675, 320] on button "Stop Recording" at bounding box center [748, 314] width 371 height 29
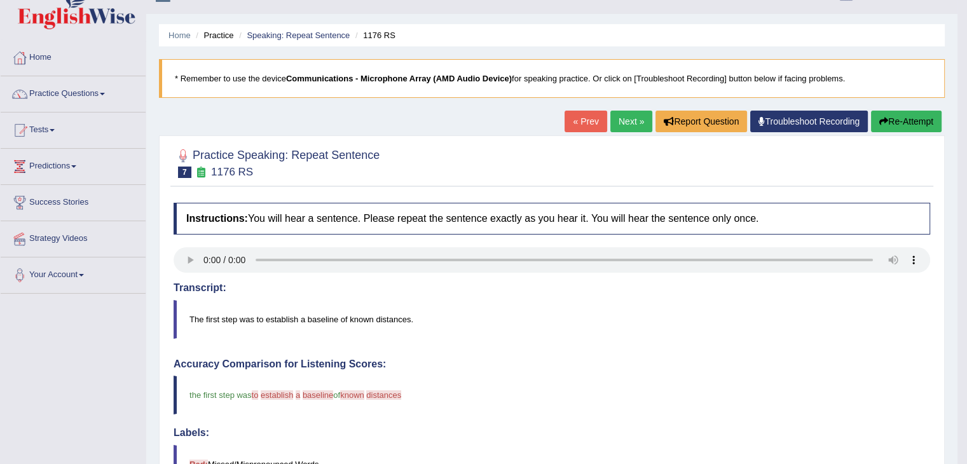
scroll to position [25, 0]
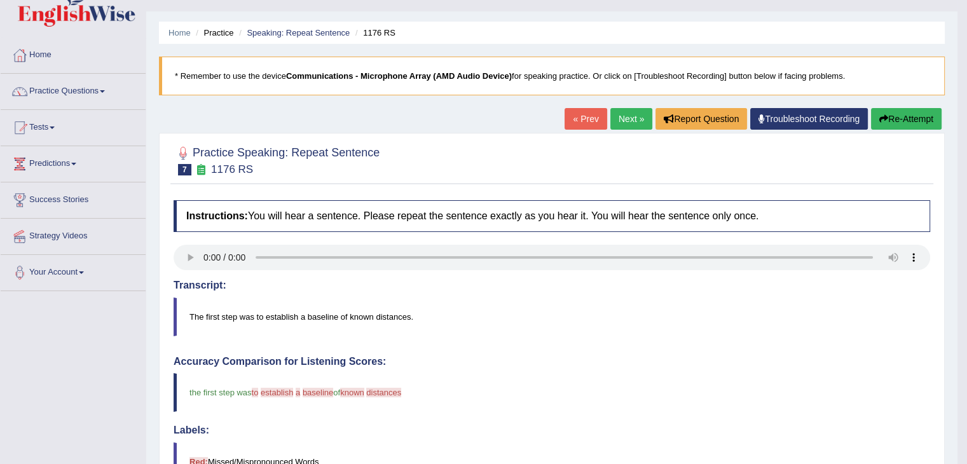
click at [630, 111] on link "Next »" at bounding box center [631, 119] width 42 height 22
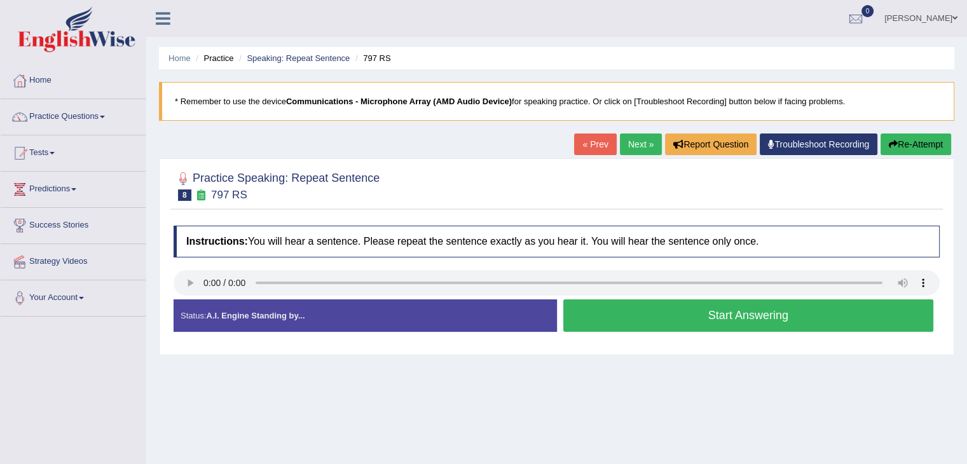
click at [580, 321] on button "Start Answering" at bounding box center [748, 316] width 371 height 32
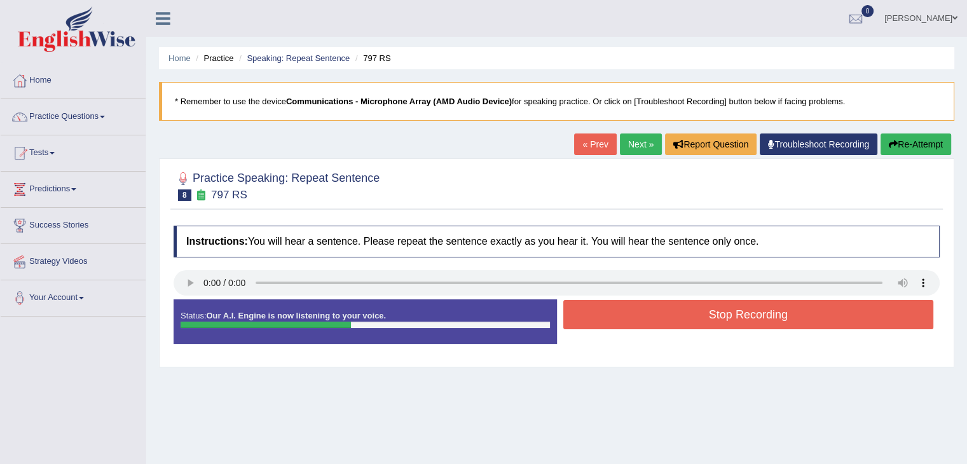
click at [580, 319] on button "Stop Recording" at bounding box center [748, 314] width 371 height 29
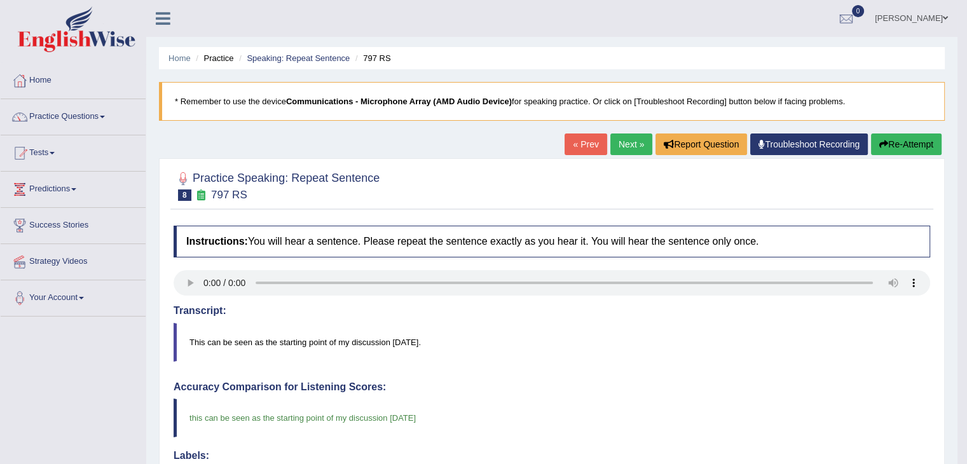
click at [627, 141] on link "Next »" at bounding box center [631, 145] width 42 height 22
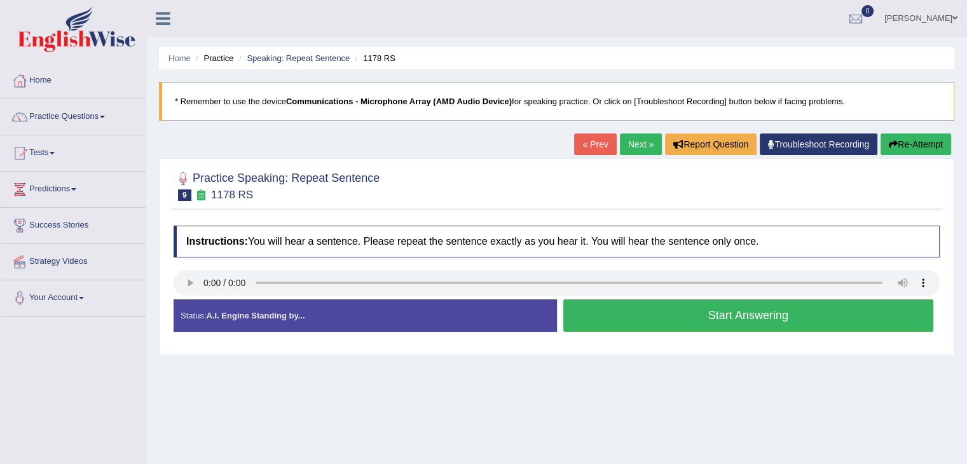
click at [668, 307] on button "Start Answering" at bounding box center [748, 316] width 371 height 32
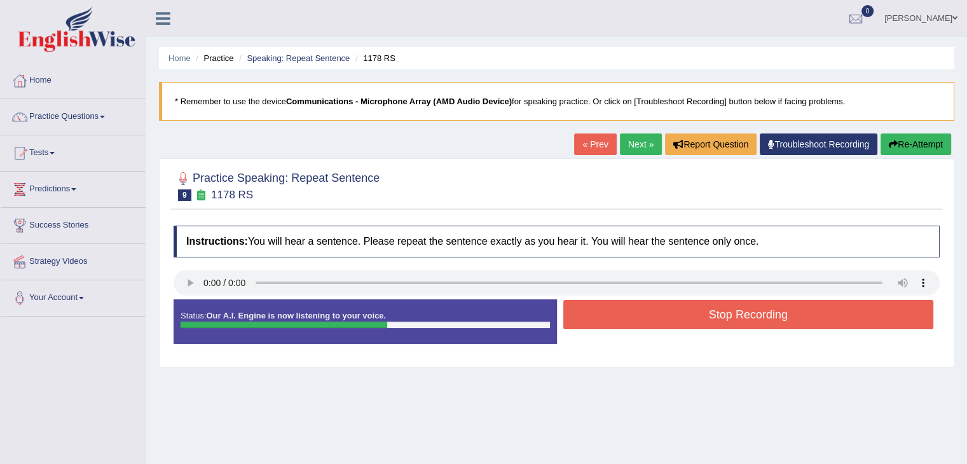
click at [668, 307] on button "Stop Recording" at bounding box center [748, 314] width 371 height 29
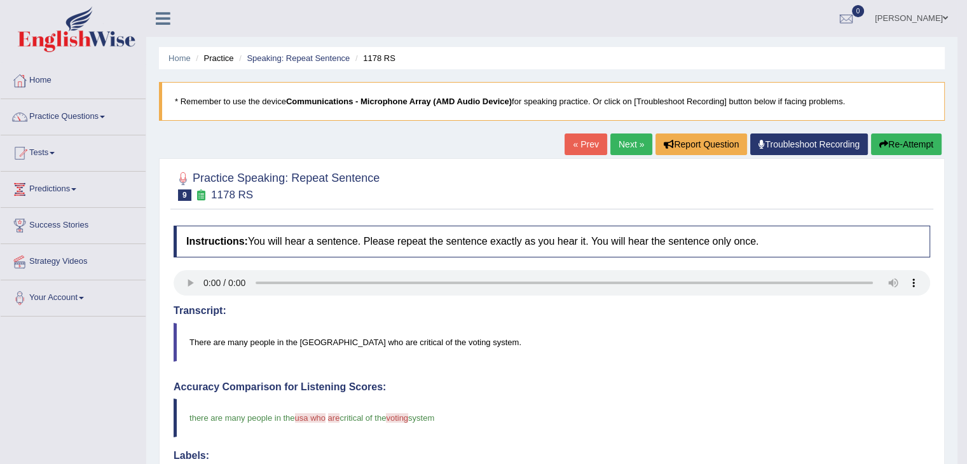
click at [631, 148] on link "Next »" at bounding box center [631, 145] width 42 height 22
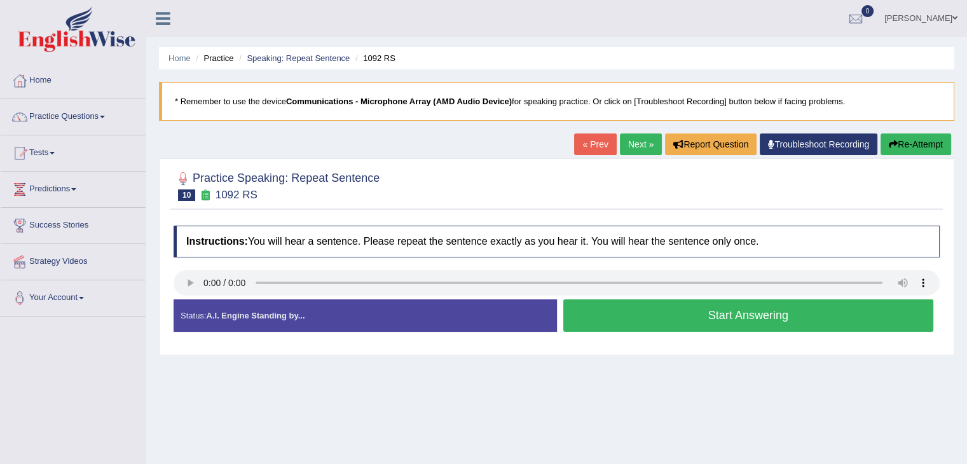
click at [640, 311] on button "Start Answering" at bounding box center [748, 316] width 371 height 32
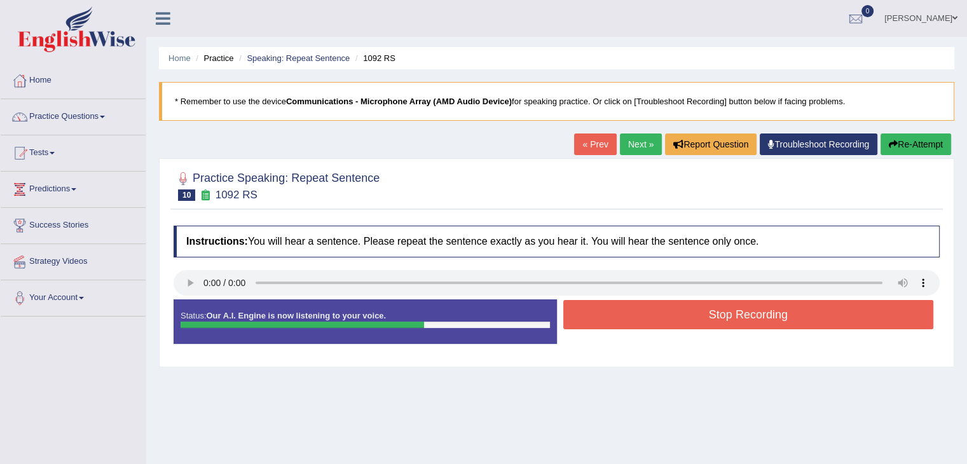
click at [640, 311] on button "Stop Recording" at bounding box center [748, 314] width 371 height 29
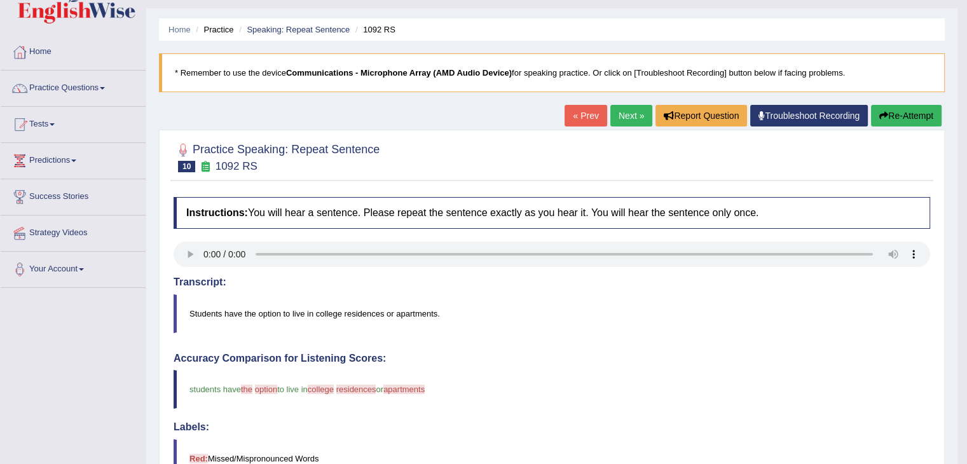
scroll to position [25, 0]
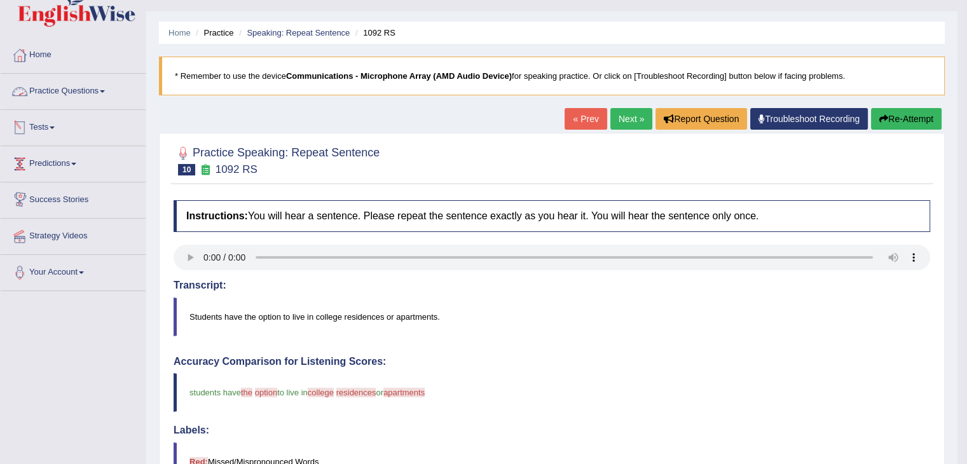
click at [76, 92] on link "Practice Questions" at bounding box center [73, 90] width 145 height 32
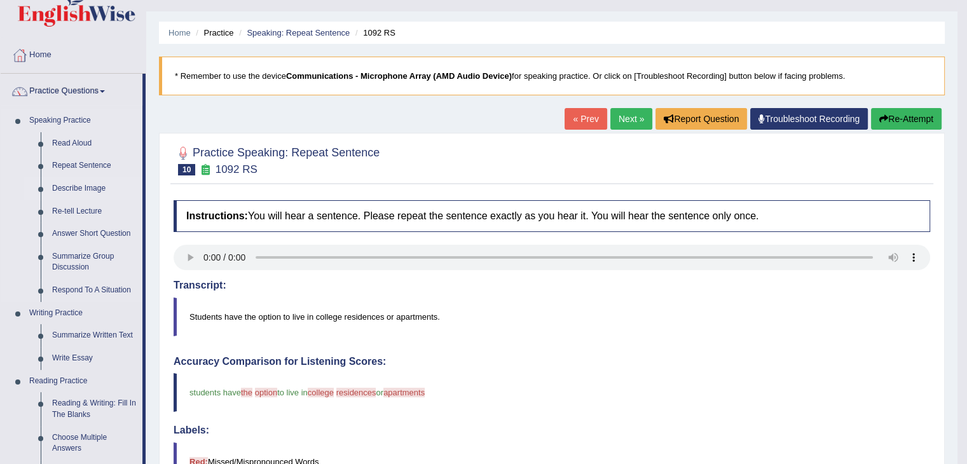
click at [88, 186] on link "Describe Image" at bounding box center [94, 188] width 96 height 23
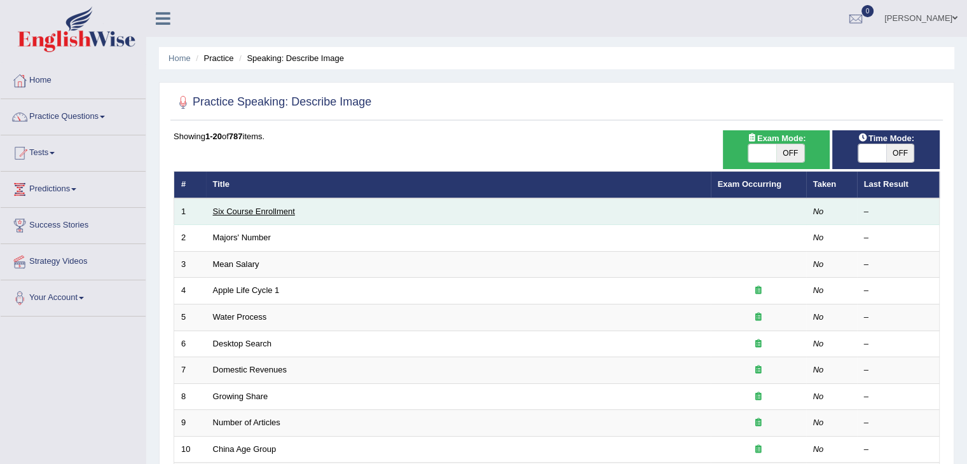
click at [268, 211] on link "Six Course Enrollment" at bounding box center [254, 212] width 82 height 10
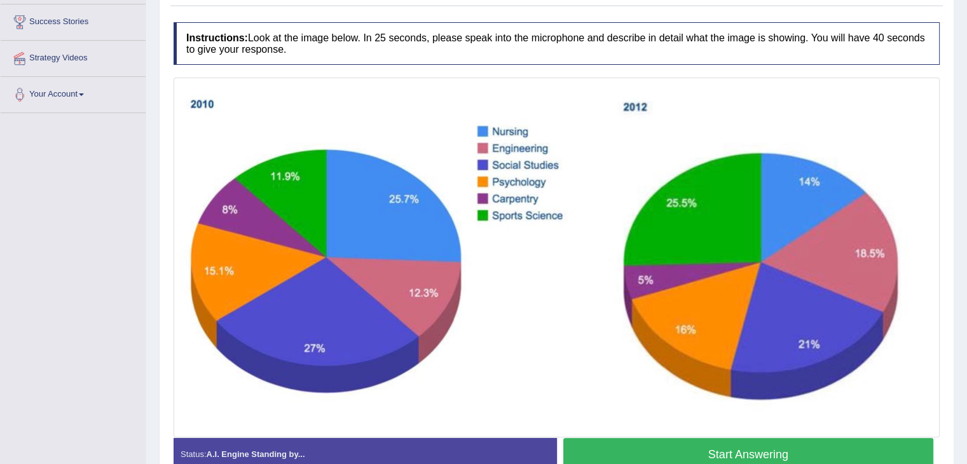
scroll to position [229, 0]
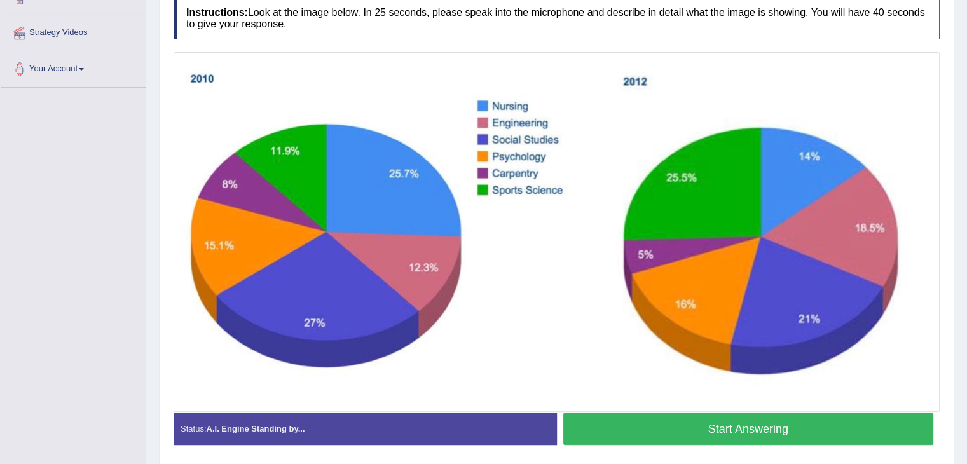
click at [737, 425] on button "Start Answering" at bounding box center [748, 429] width 371 height 32
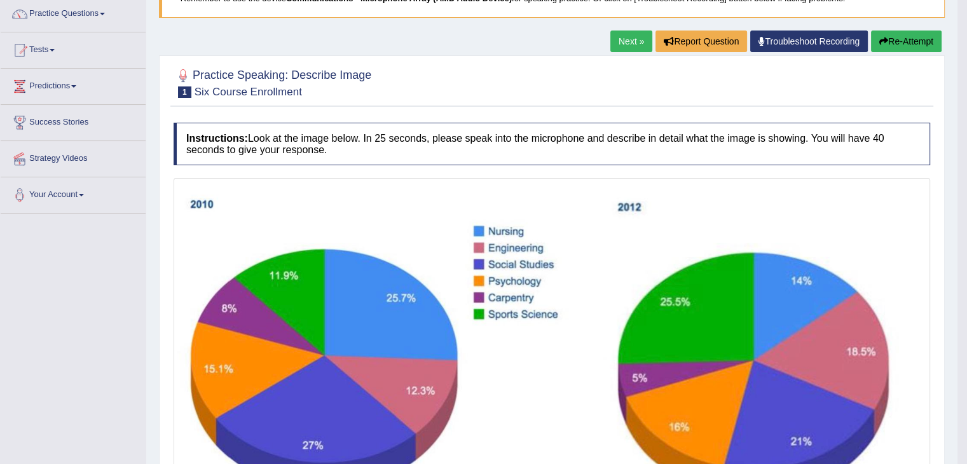
scroll to position [102, 0]
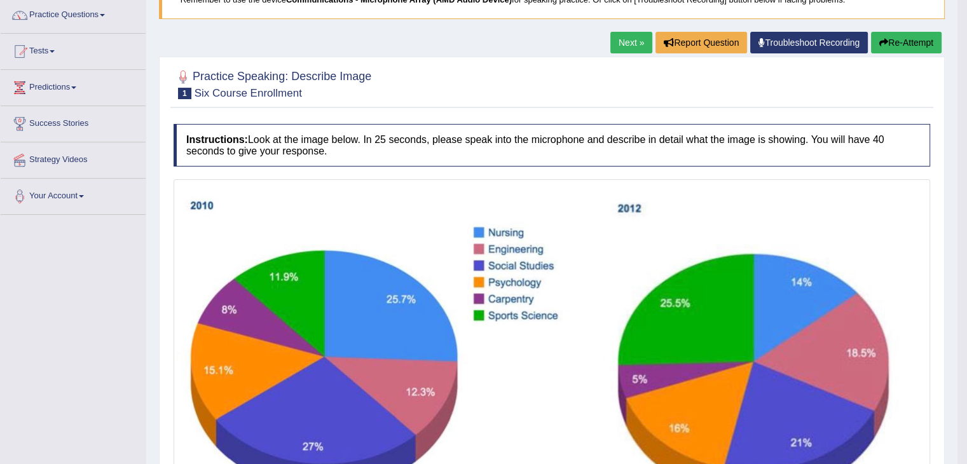
click at [624, 34] on link "Next »" at bounding box center [631, 43] width 42 height 22
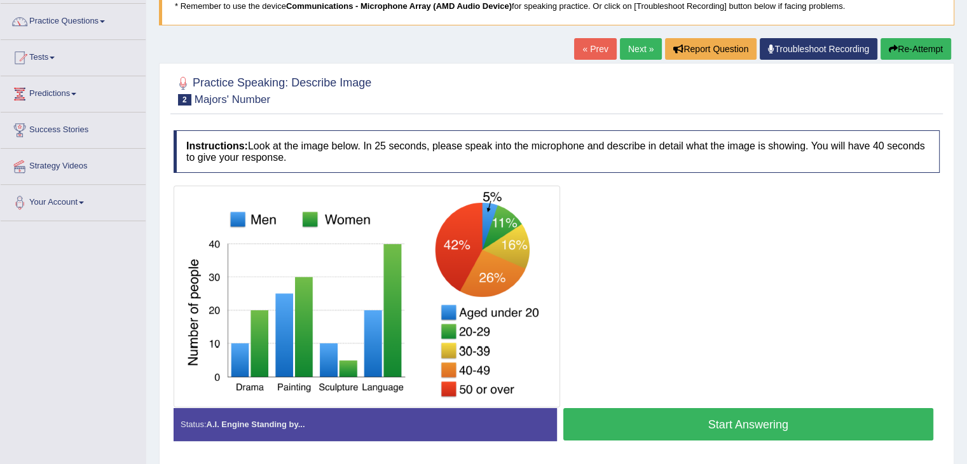
scroll to position [102, 0]
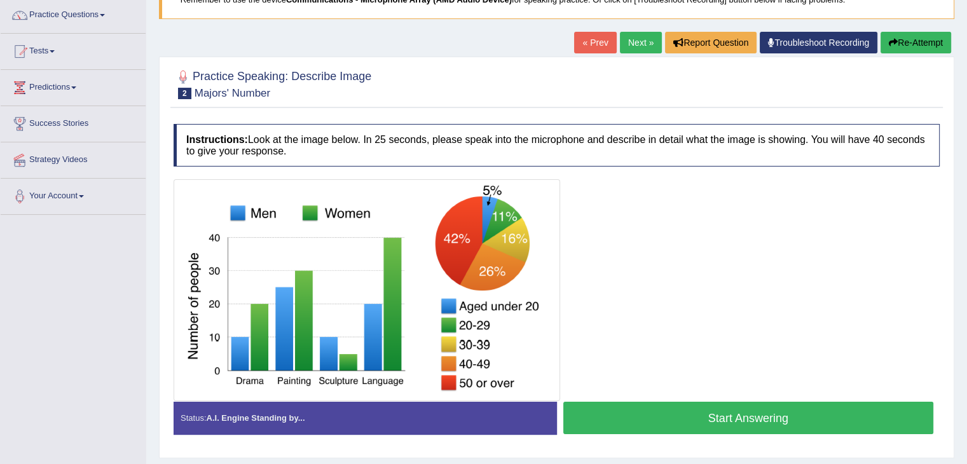
click at [771, 410] on button "Start Answering" at bounding box center [748, 418] width 371 height 32
click at [771, 409] on button "Start Answering" at bounding box center [748, 418] width 371 height 32
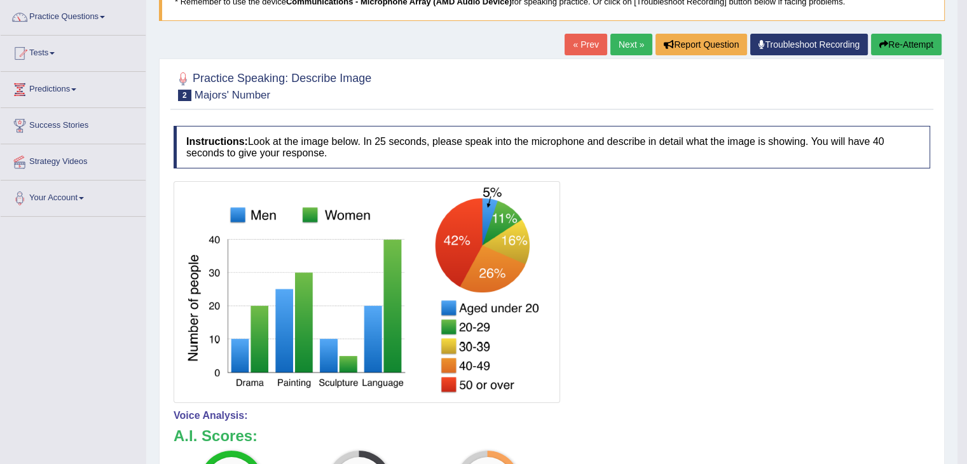
scroll to position [74, 0]
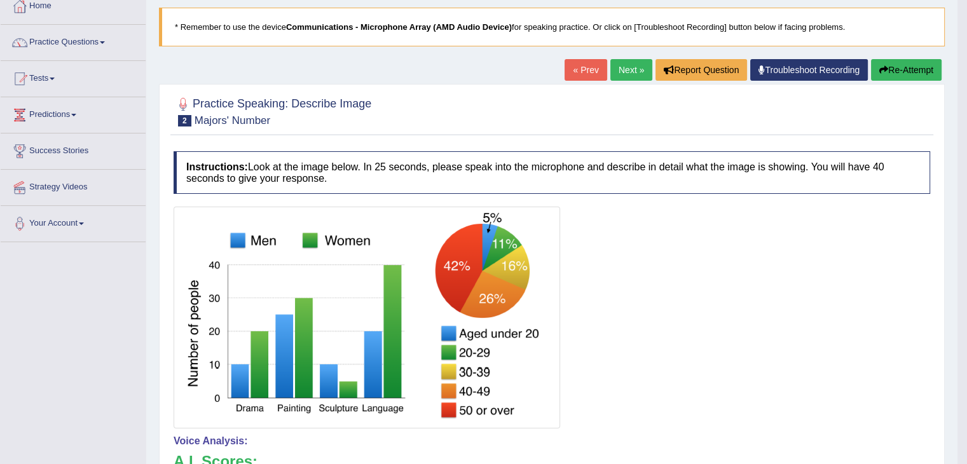
click at [629, 69] on link "Next »" at bounding box center [631, 70] width 42 height 22
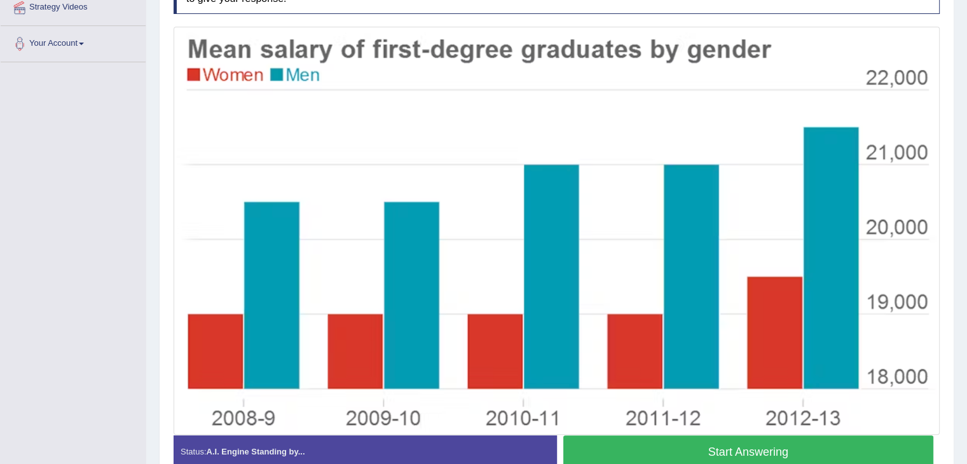
scroll to position [280, 0]
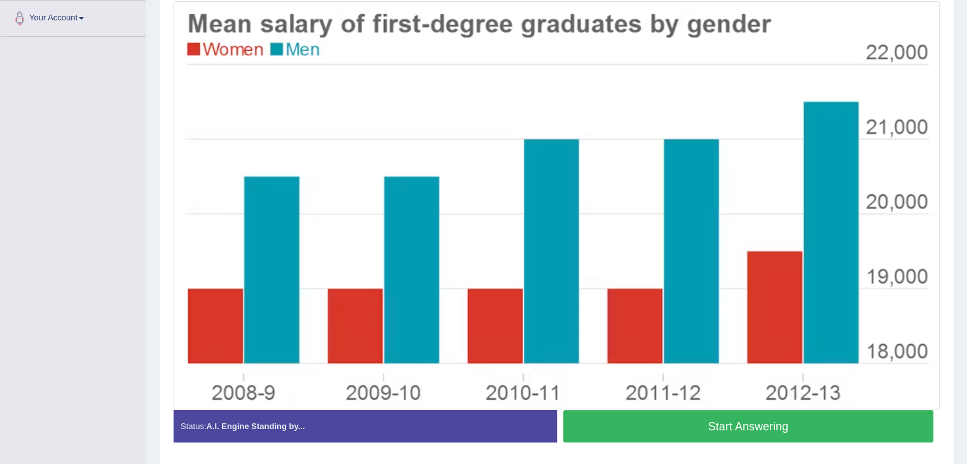
click at [773, 426] on button "Start Answering" at bounding box center [748, 426] width 371 height 32
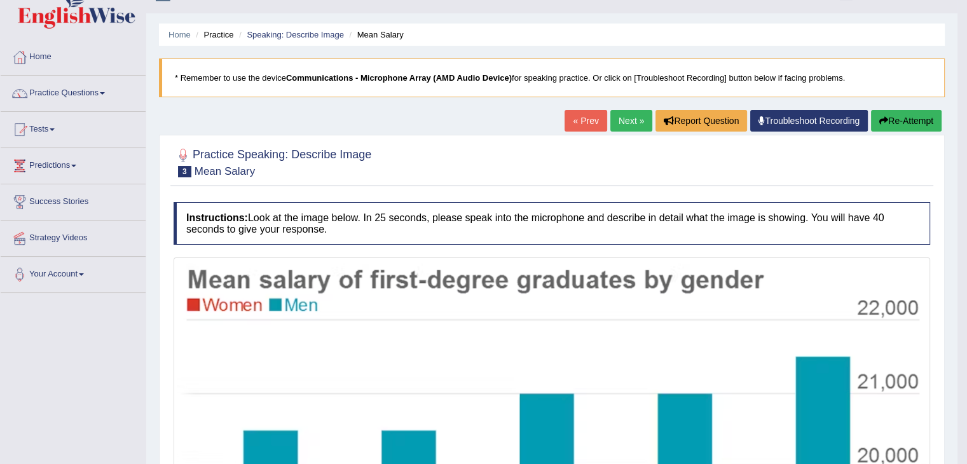
scroll to position [25, 0]
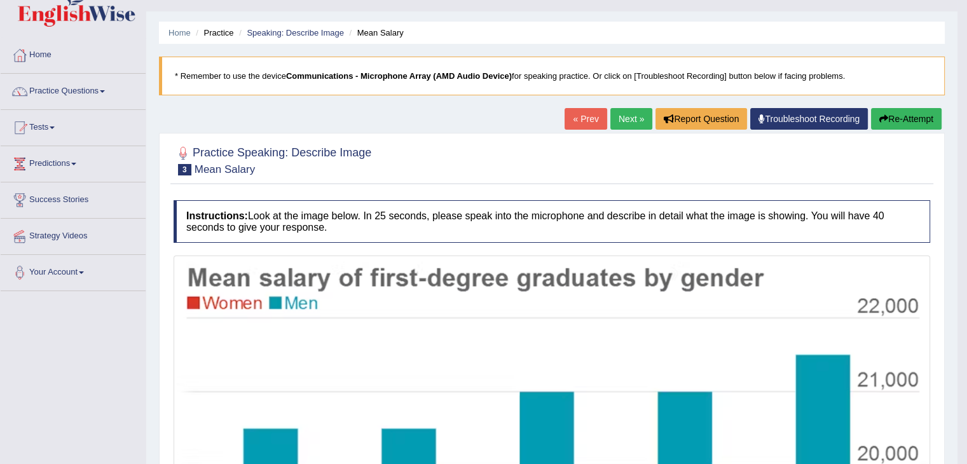
click at [629, 119] on link "Next »" at bounding box center [631, 119] width 42 height 22
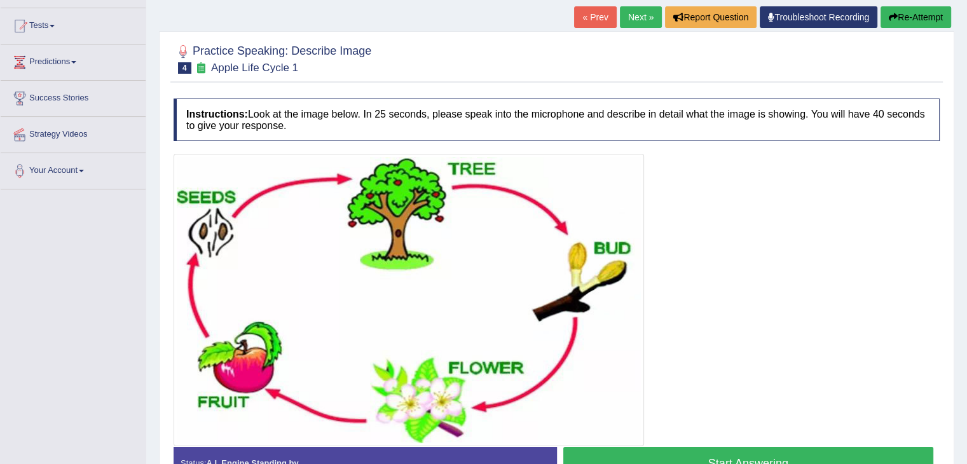
scroll to position [153, 0]
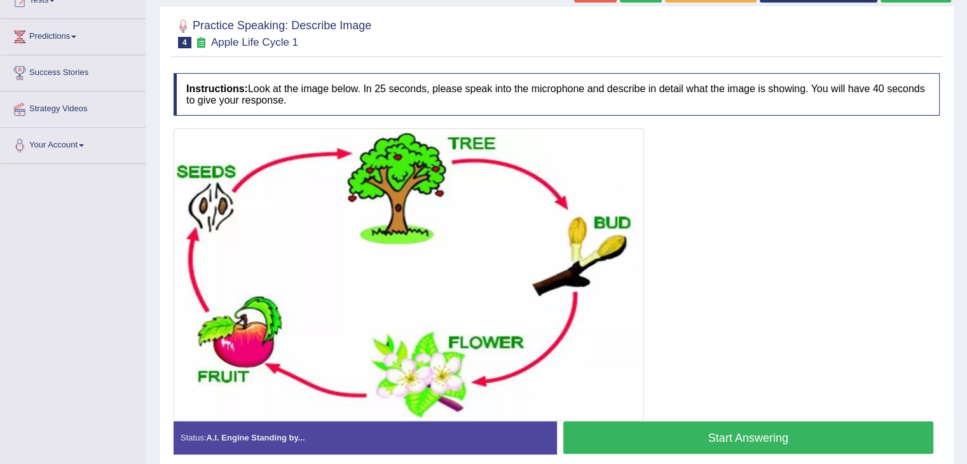
click at [733, 432] on button "Start Answering" at bounding box center [748, 438] width 371 height 32
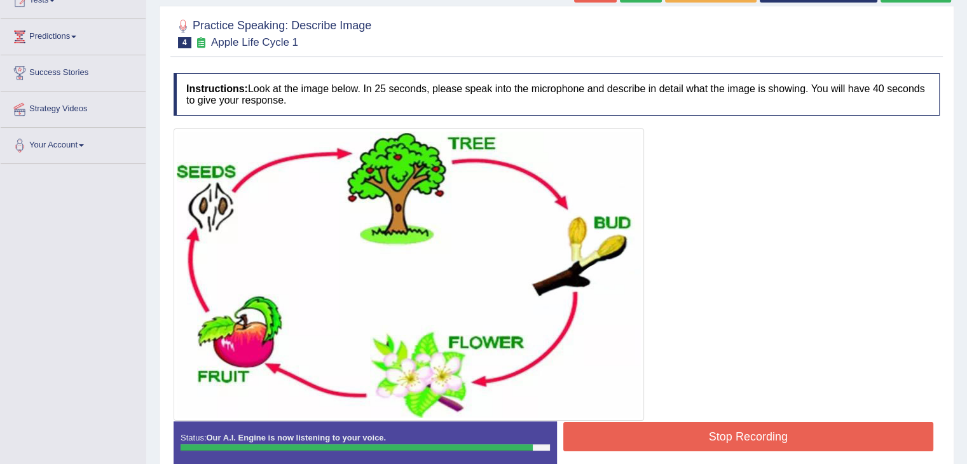
click at [733, 432] on button "Stop Recording" at bounding box center [748, 436] width 371 height 29
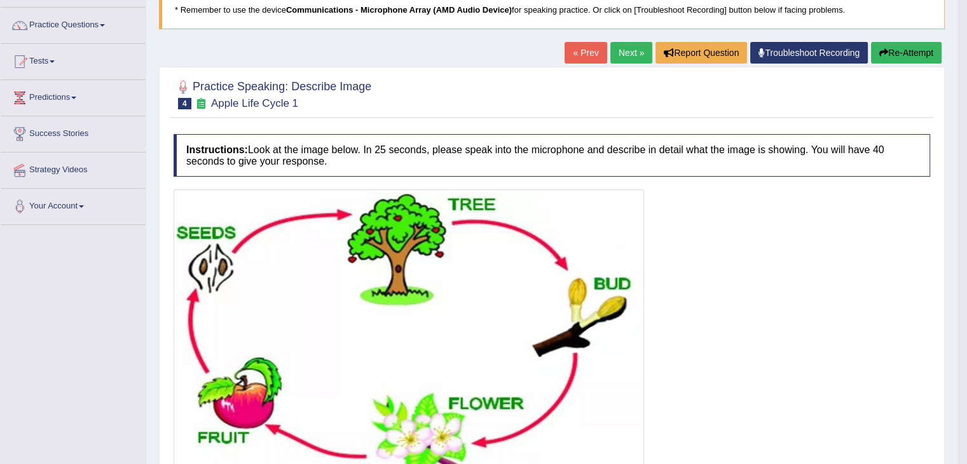
scroll to position [76, 0]
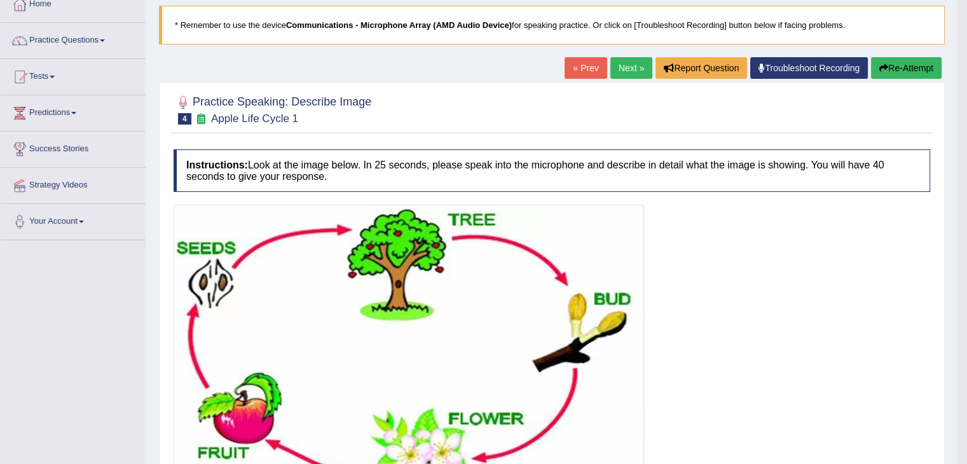
click at [635, 68] on link "Next »" at bounding box center [631, 68] width 42 height 22
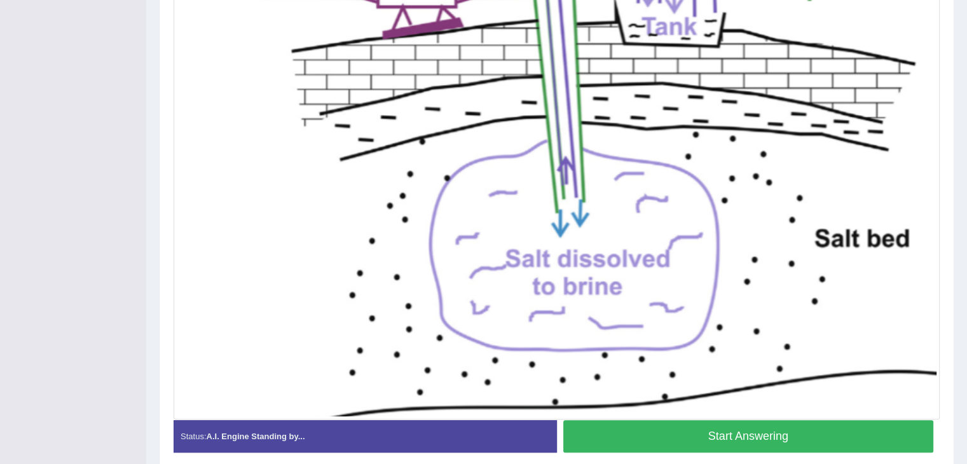
scroll to position [382, 0]
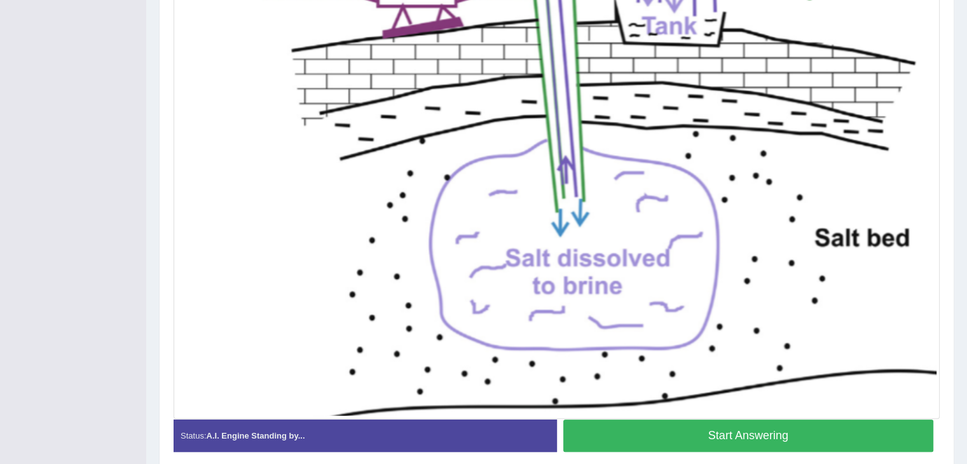
click at [826, 441] on button "Start Answering" at bounding box center [748, 436] width 371 height 32
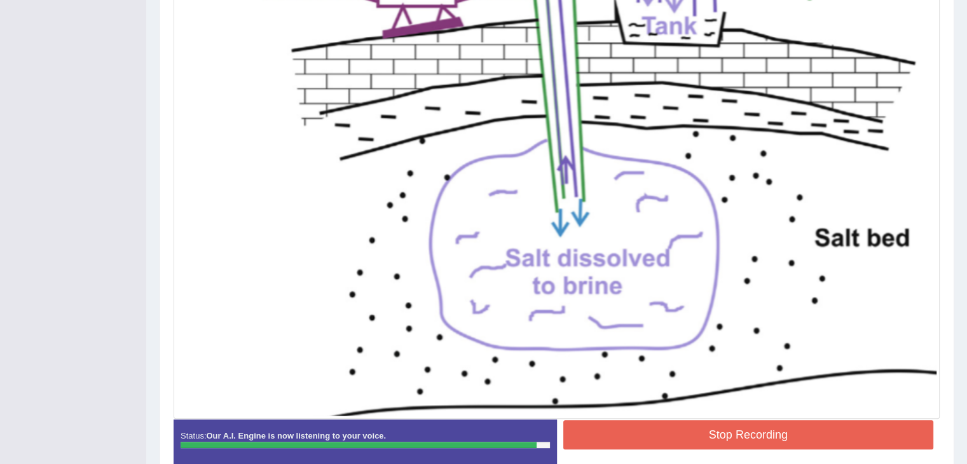
click at [749, 436] on button "Stop Recording" at bounding box center [748, 434] width 371 height 29
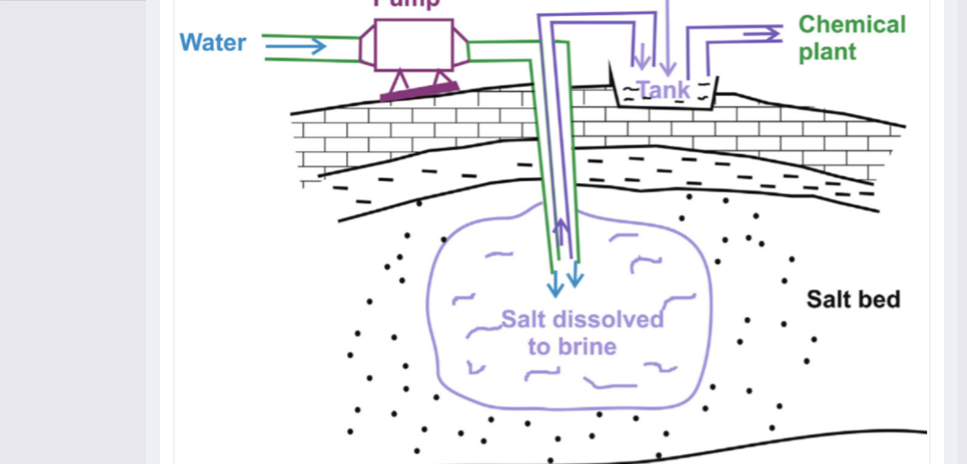
scroll to position [315, 0]
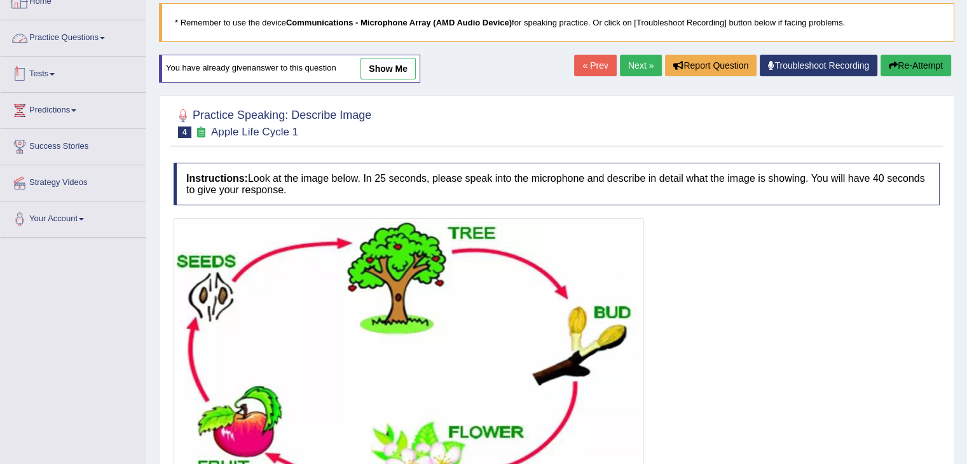
scroll to position [76, 0]
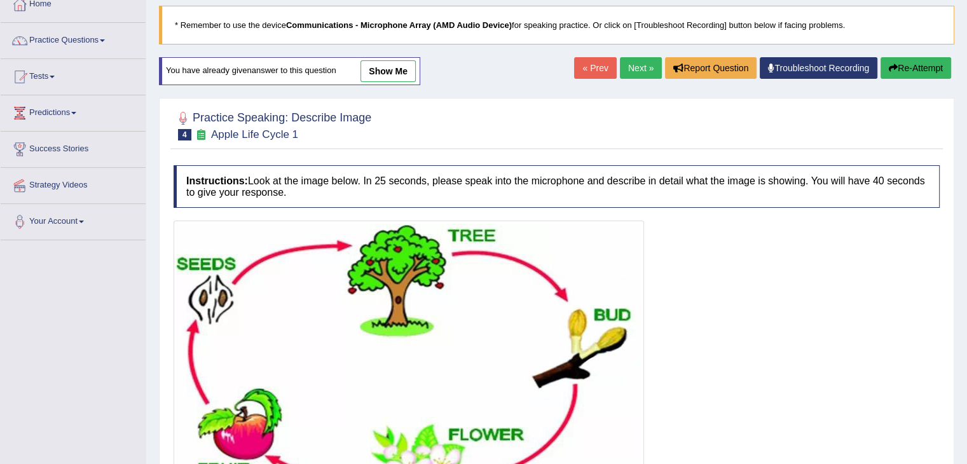
click at [631, 64] on link "Next »" at bounding box center [641, 68] width 42 height 22
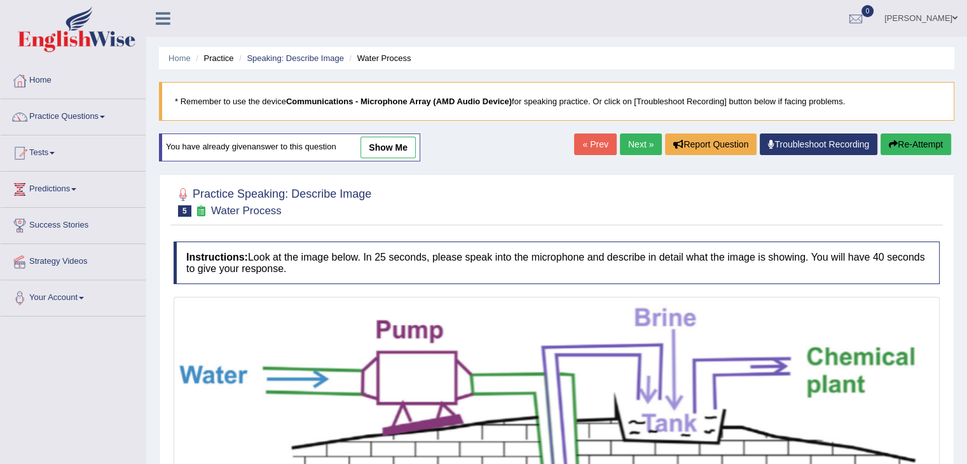
click at [641, 149] on link "Next »" at bounding box center [641, 145] width 42 height 22
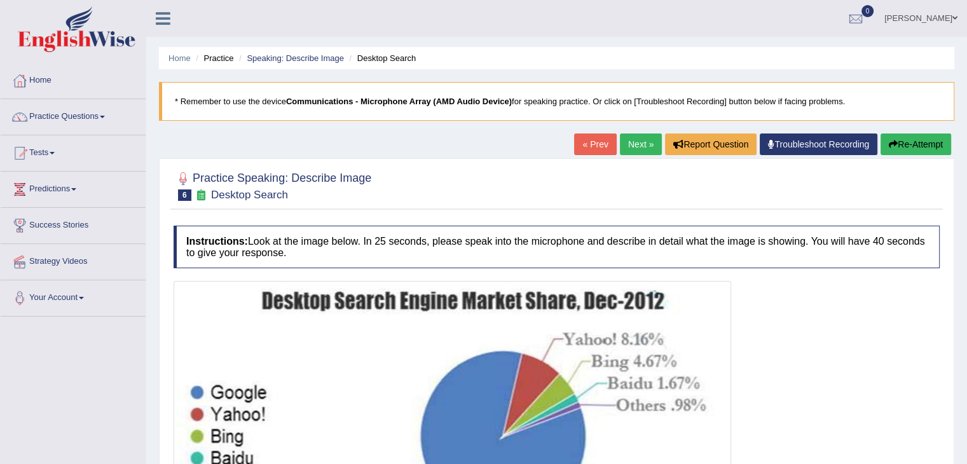
click at [756, 279] on div "Instructions: Look at the image below. In 25 seconds, please speak into the mic…" at bounding box center [556, 408] width 773 height 378
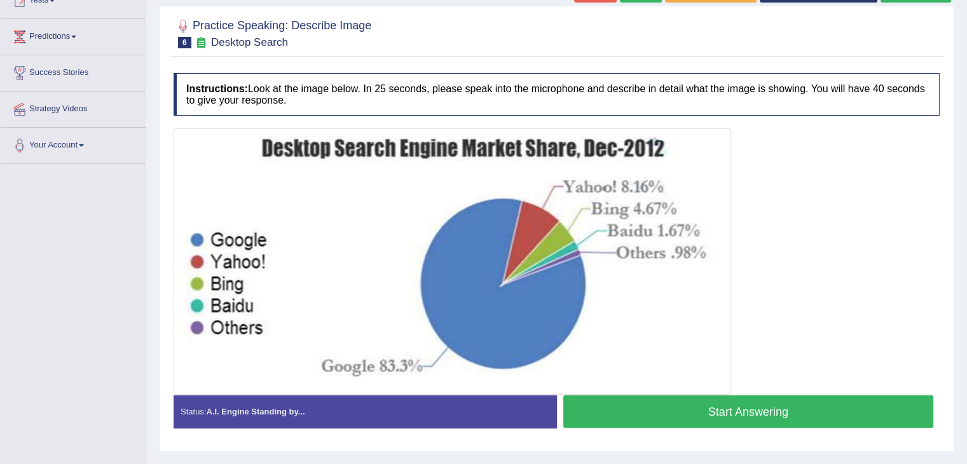
scroll to position [178, 0]
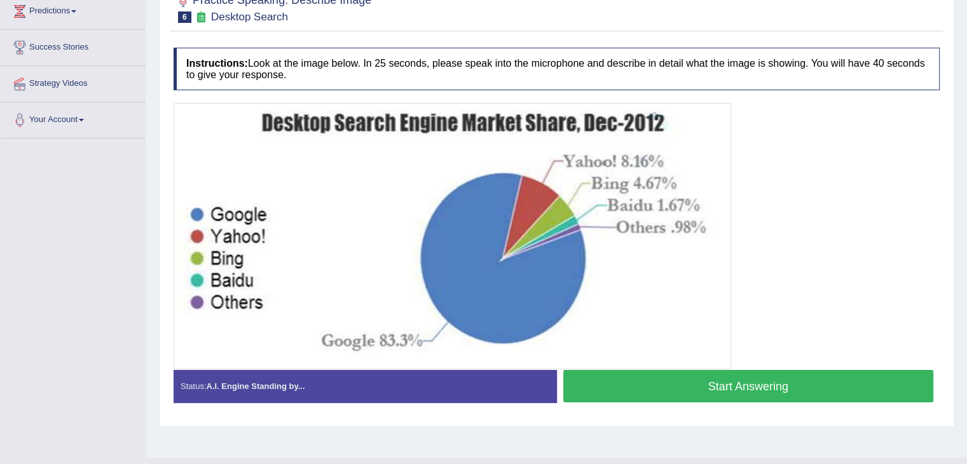
click at [814, 304] on div at bounding box center [557, 236] width 766 height 266
click at [679, 379] on button "Start Answering" at bounding box center [748, 386] width 371 height 32
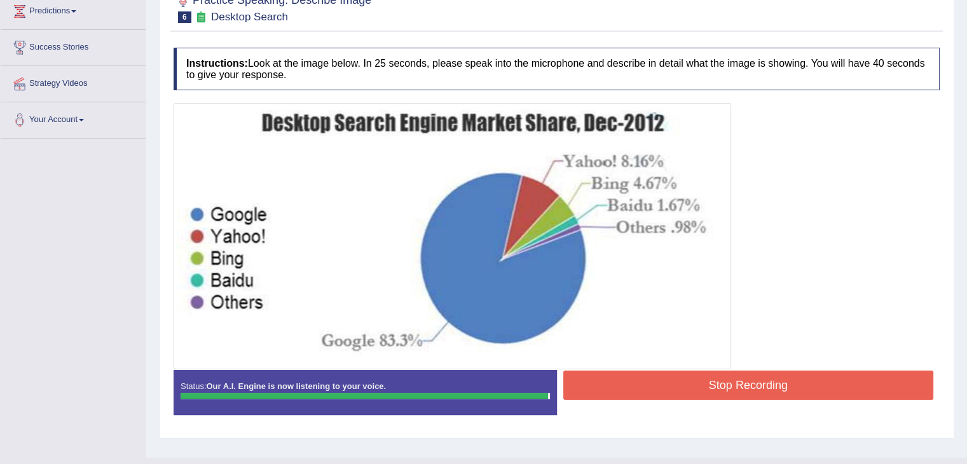
click at [759, 377] on button "Stop Recording" at bounding box center [748, 385] width 371 height 29
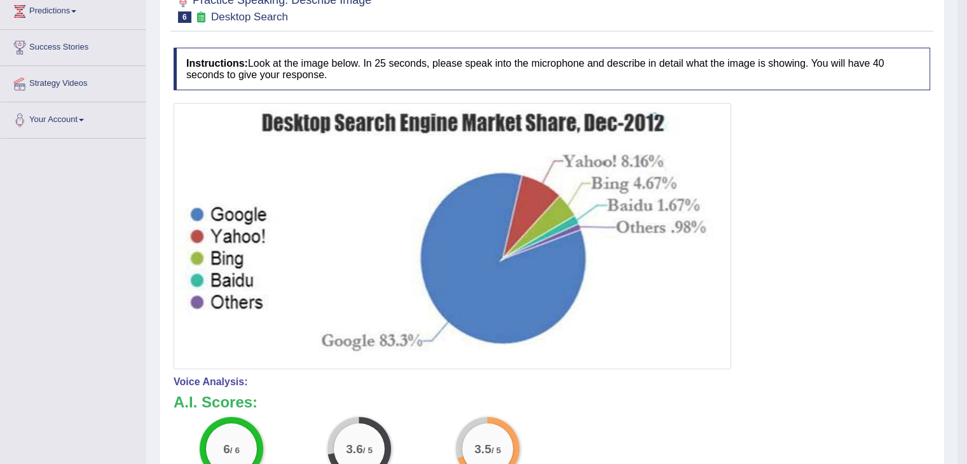
click at [699, 307] on img at bounding box center [452, 236] width 551 height 260
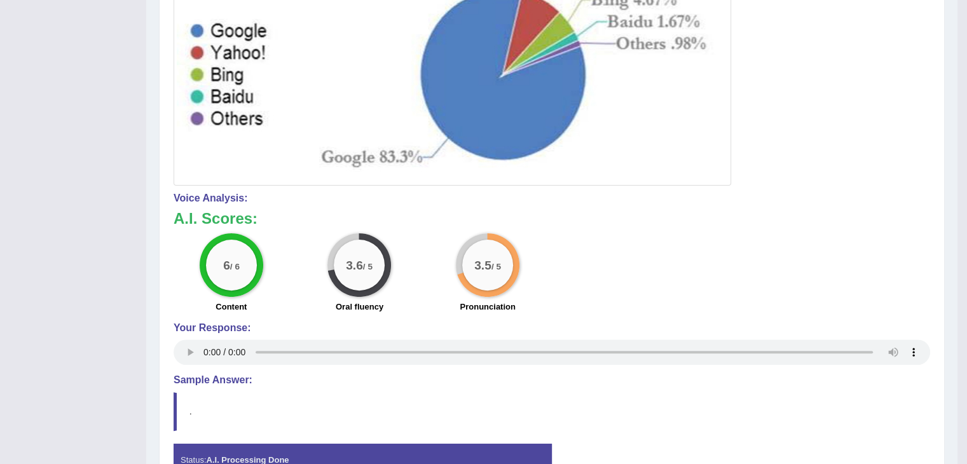
scroll to position [450, 0]
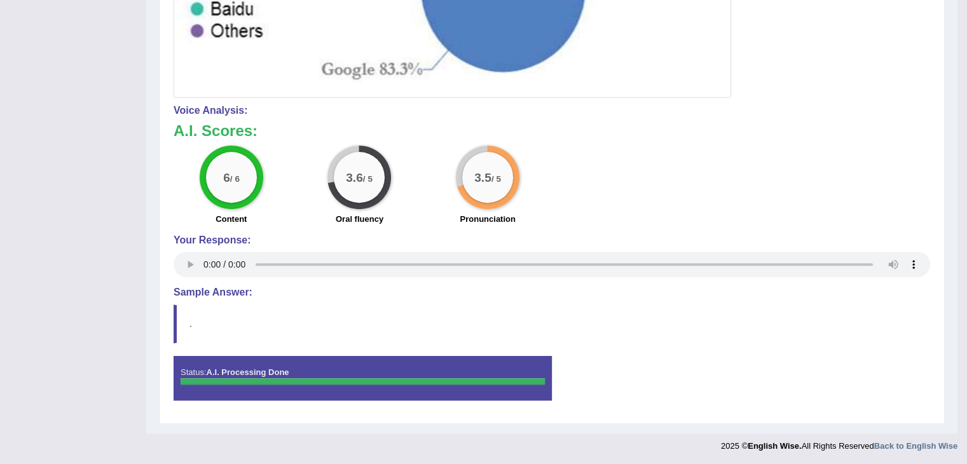
click at [168, 287] on div "Practice Speaking: Describe Image 6 Desktop Search Instructions: Look at the im…" at bounding box center [552, 66] width 786 height 715
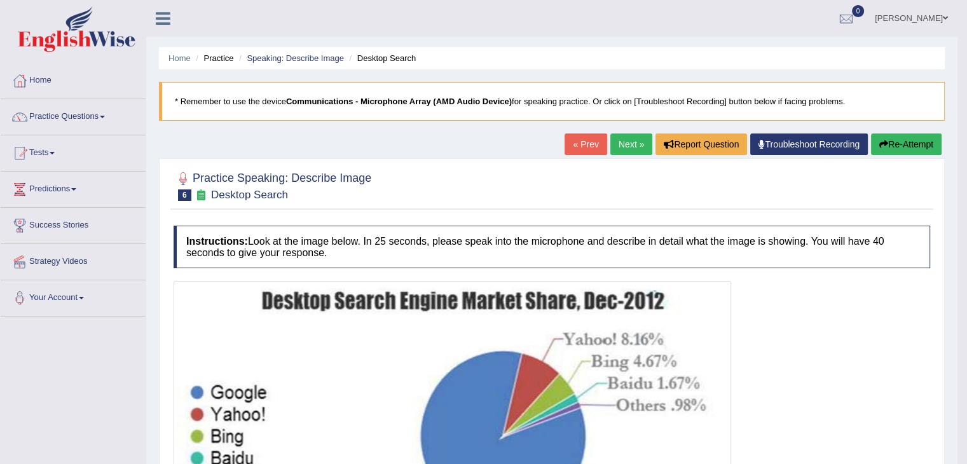
scroll to position [0, 0]
click at [630, 143] on link "Next »" at bounding box center [631, 145] width 42 height 22
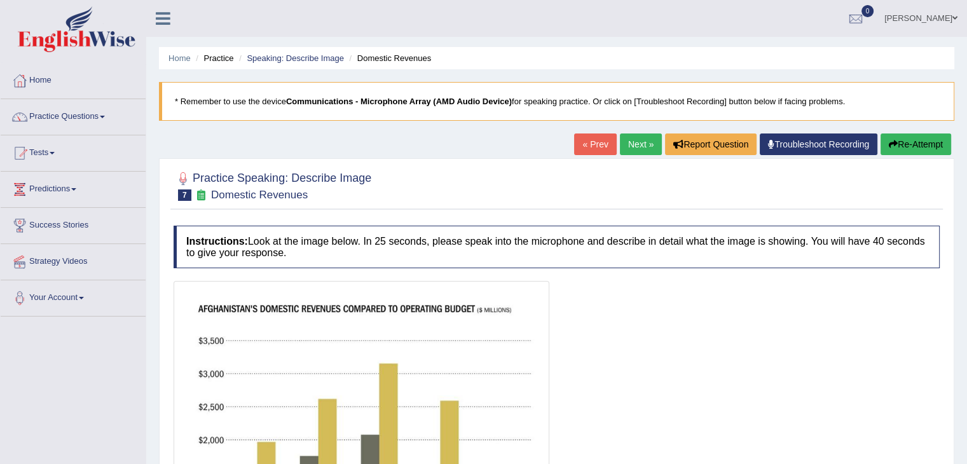
click at [435, 181] on div at bounding box center [557, 185] width 766 height 39
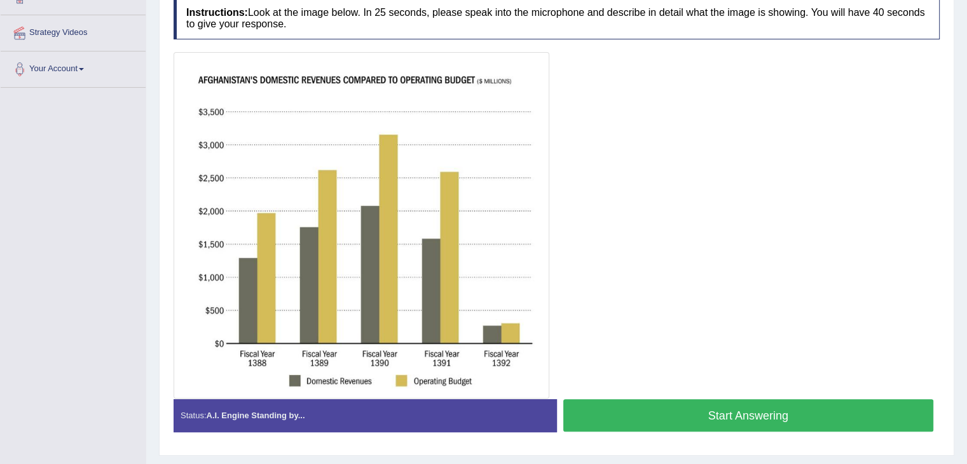
scroll to position [254, 0]
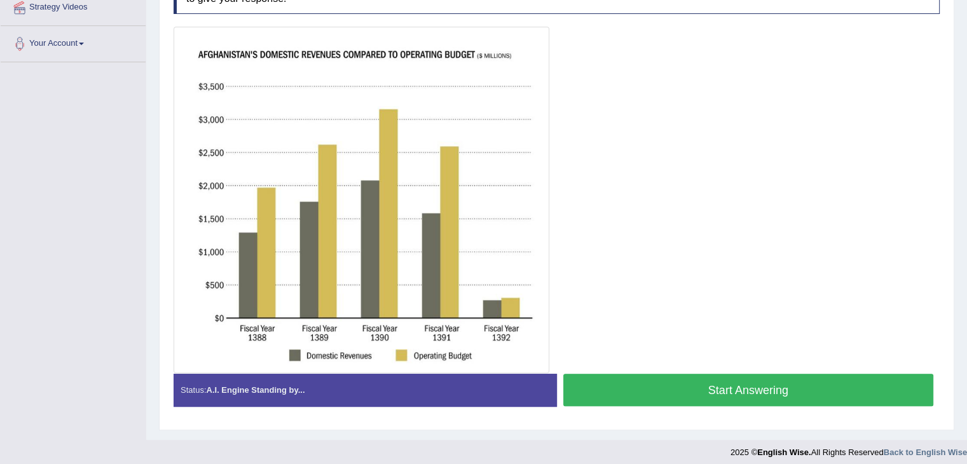
click at [702, 384] on button "Start Answering" at bounding box center [748, 390] width 371 height 32
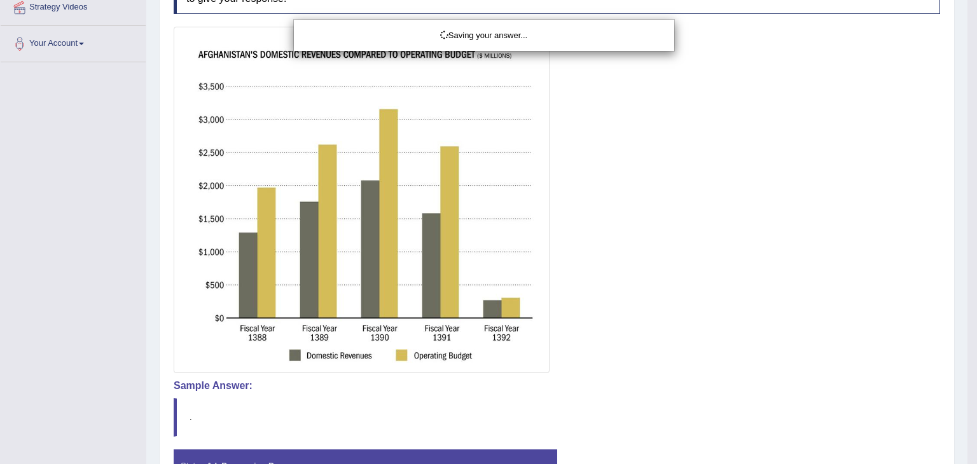
click at [710, 259] on div "Saving your answer..." at bounding box center [488, 232] width 977 height 464
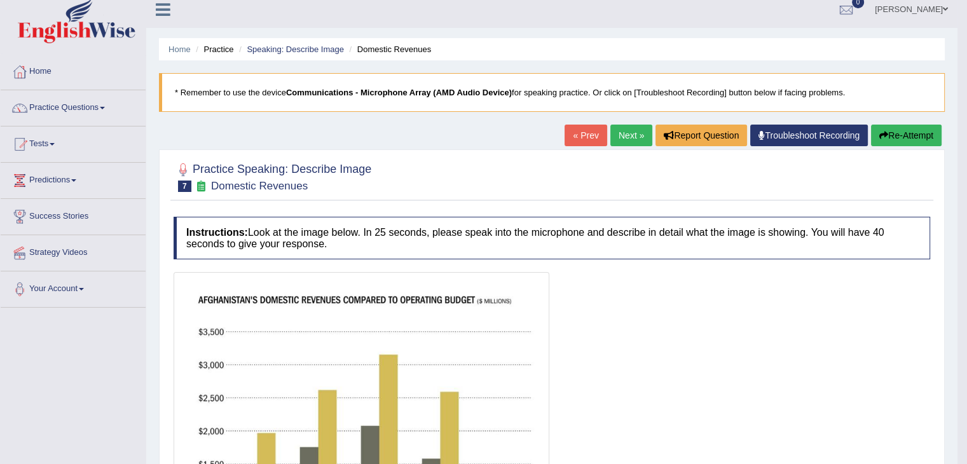
scroll to position [0, 0]
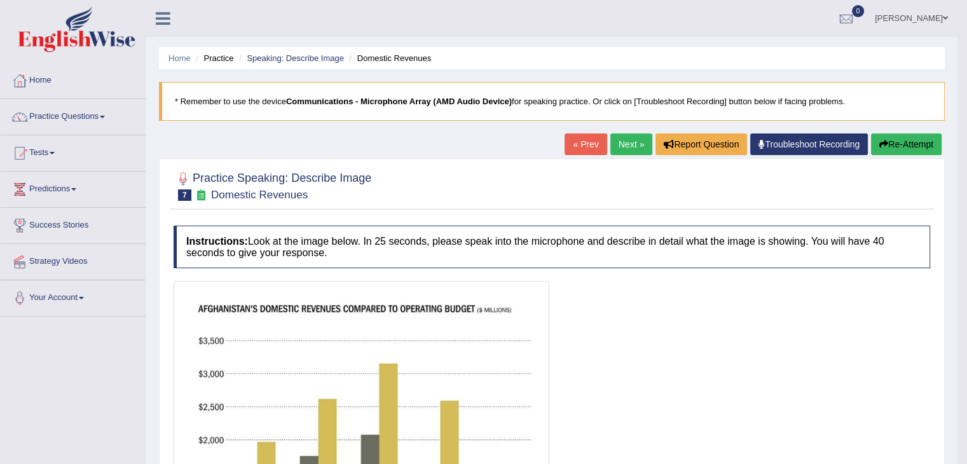
click at [615, 151] on link "Next »" at bounding box center [631, 145] width 42 height 22
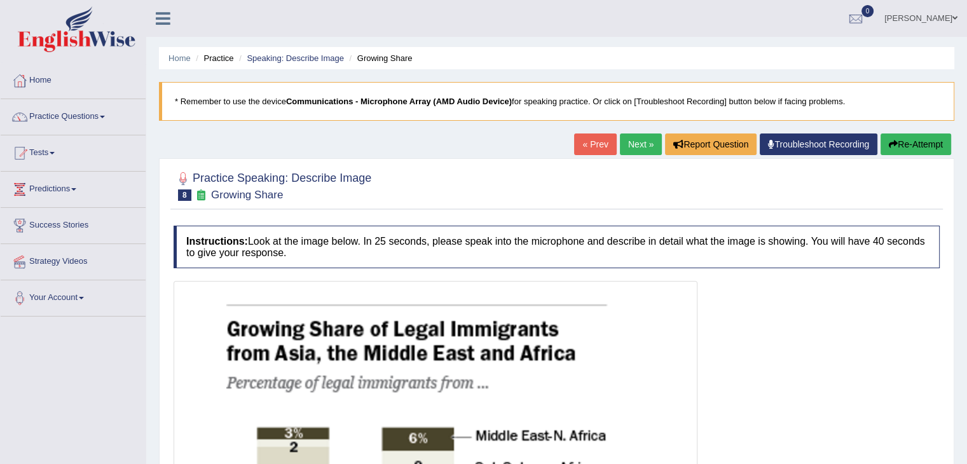
click at [577, 184] on div at bounding box center [557, 185] width 766 height 39
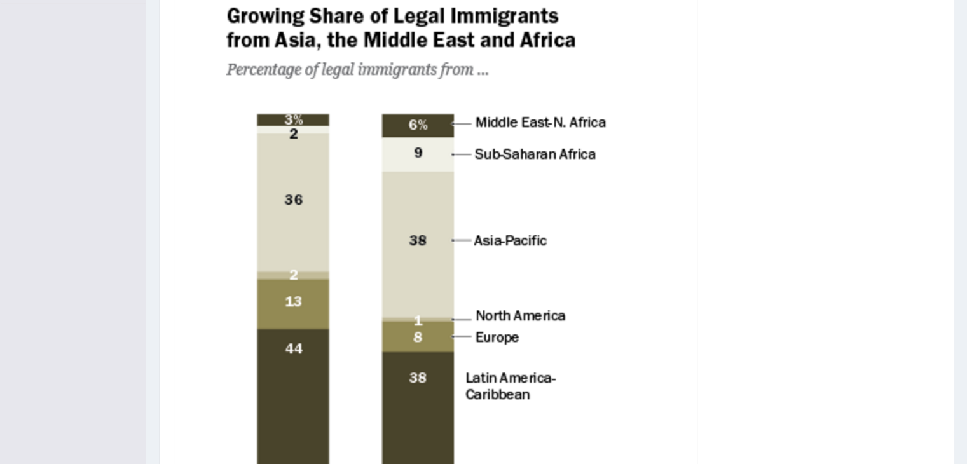
scroll to position [312, 0]
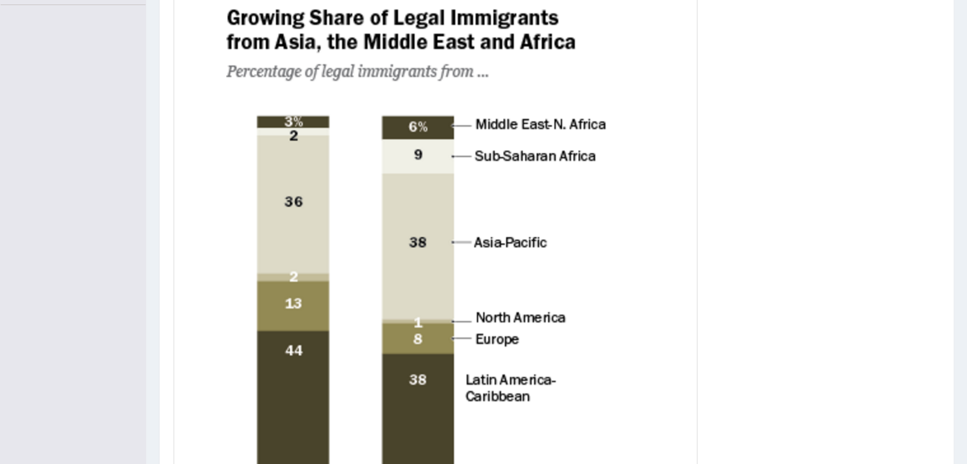
click at [618, 275] on img at bounding box center [436, 309] width 518 height 672
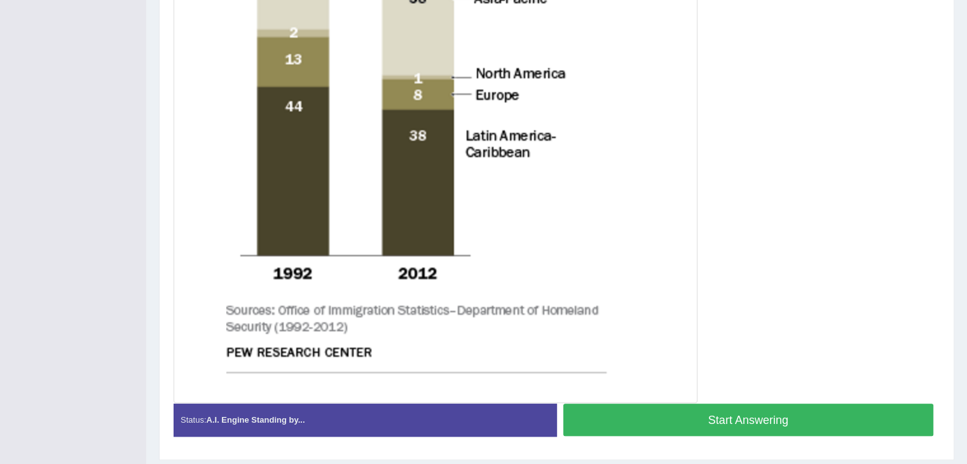
scroll to position [566, 0]
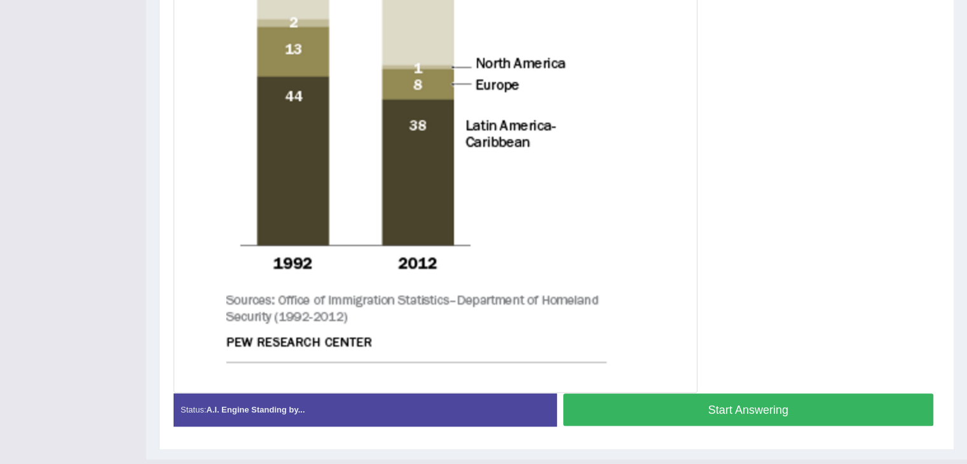
click at [772, 415] on button "Start Answering" at bounding box center [748, 410] width 371 height 32
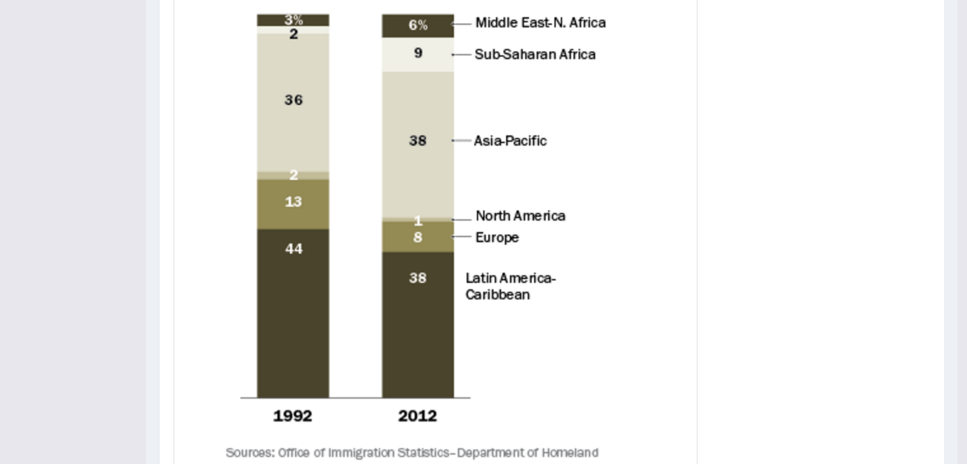
scroll to position [388, 0]
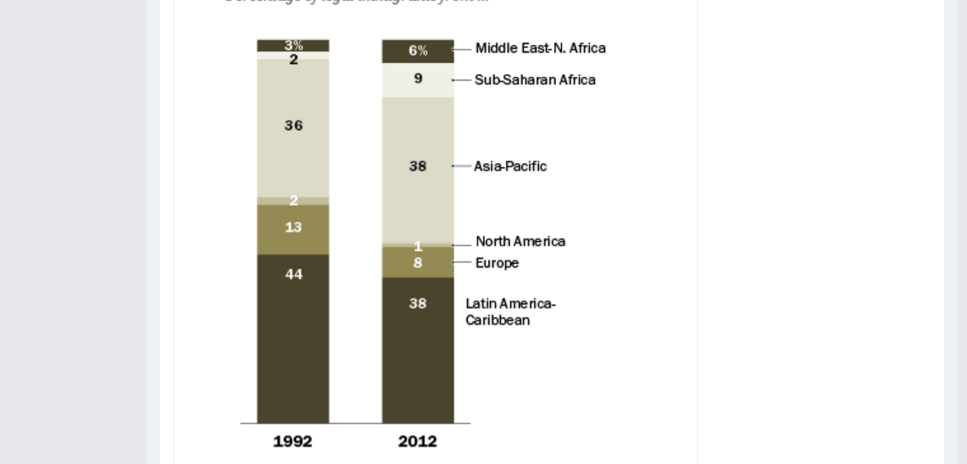
click at [900, 251] on div at bounding box center [552, 232] width 757 height 678
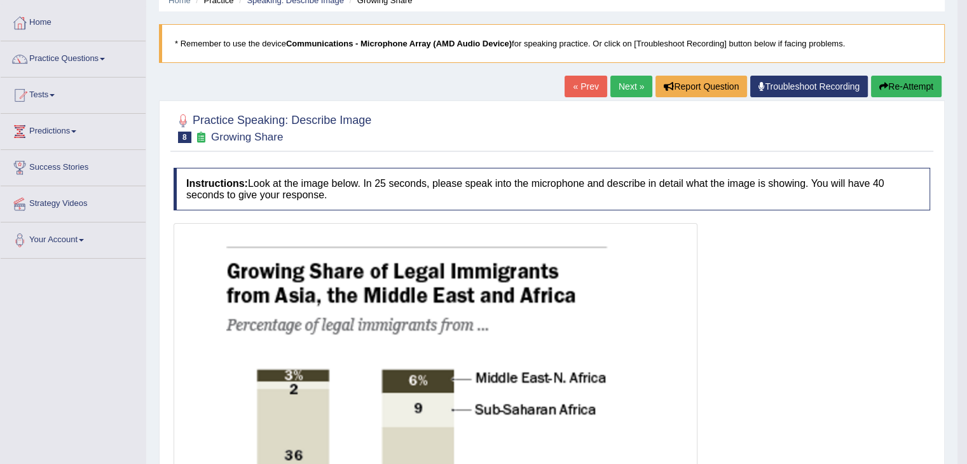
scroll to position [0, 0]
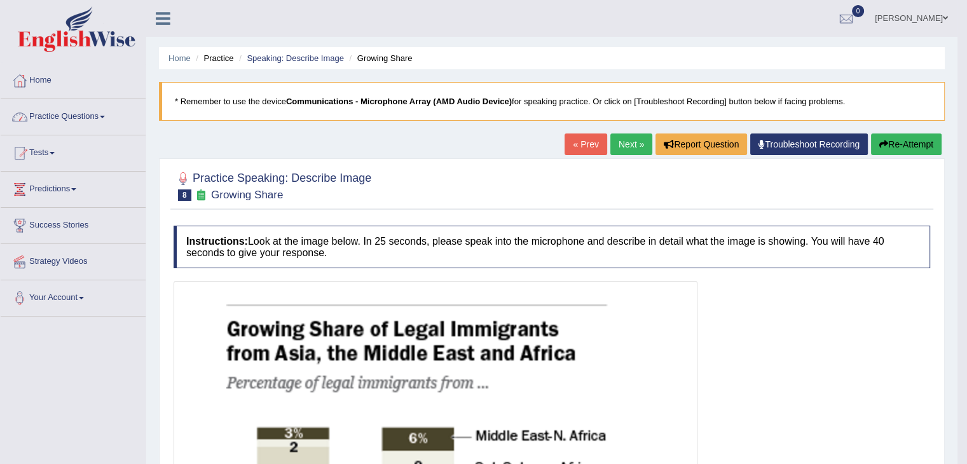
click at [77, 109] on link "Practice Questions" at bounding box center [73, 115] width 145 height 32
